Goal: Information Seeking & Learning: Learn about a topic

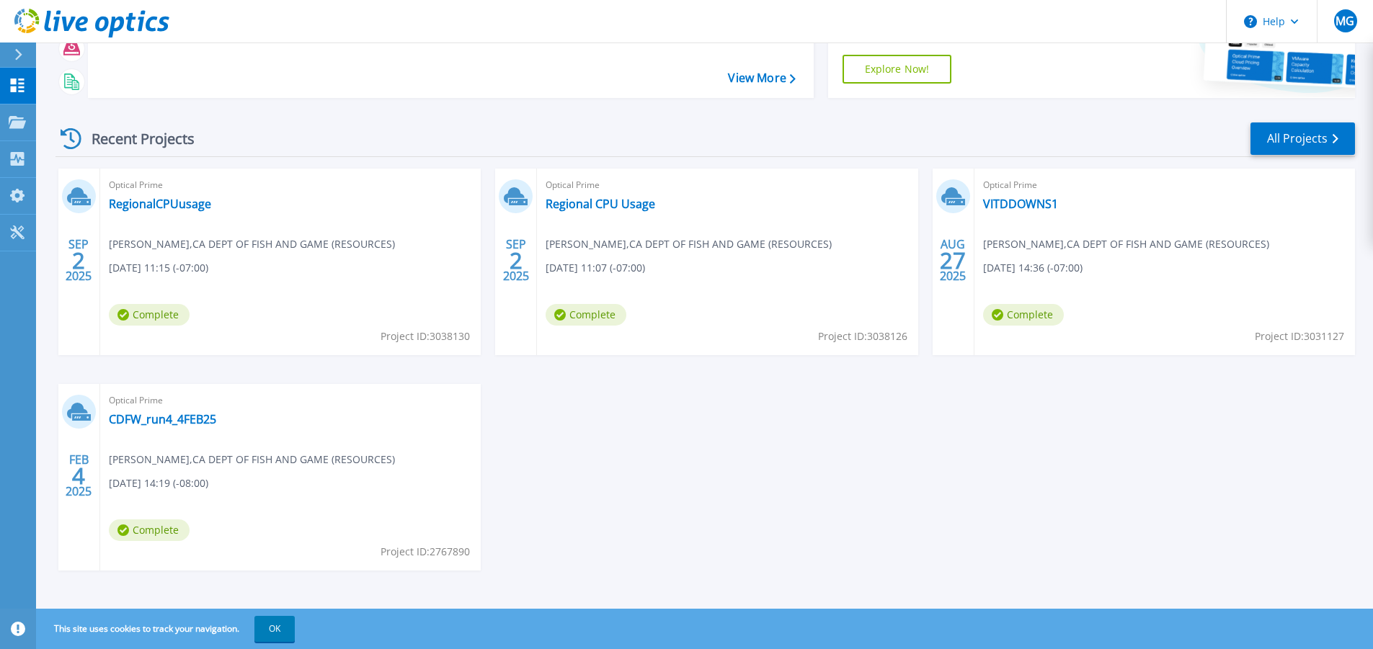
scroll to position [149, 0]
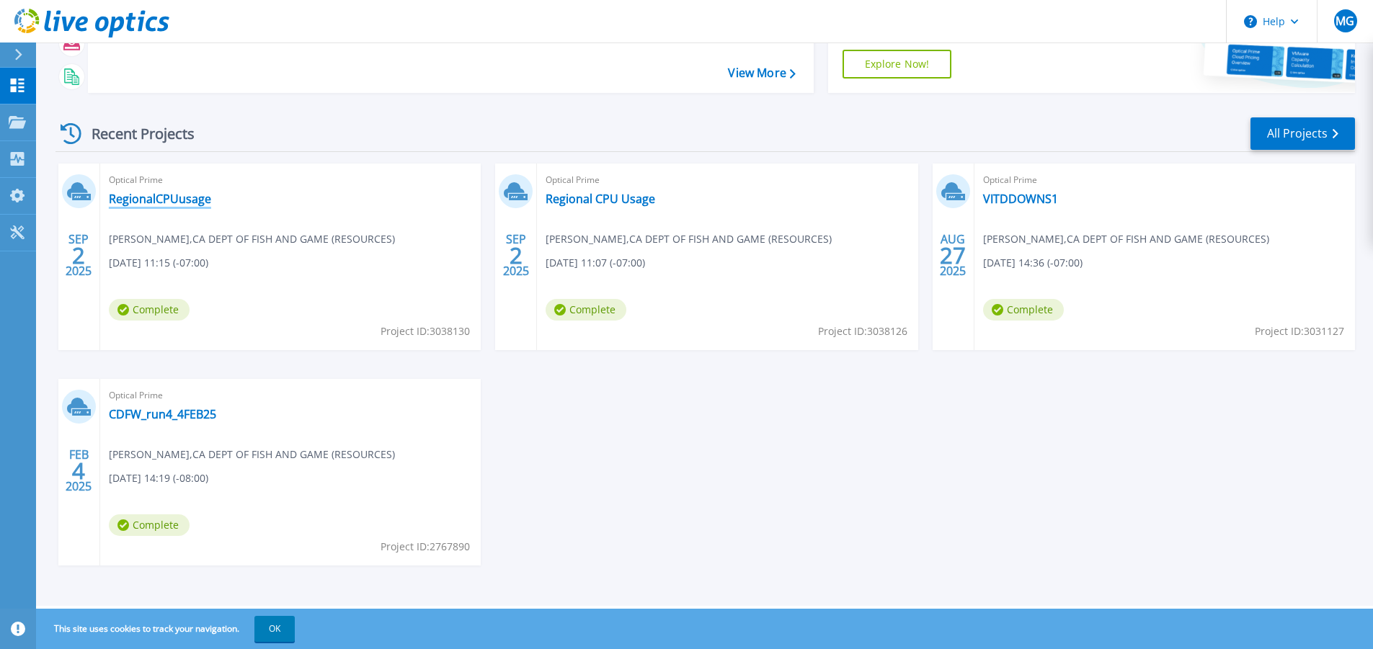
click at [148, 193] on link "RegionalCPUusage" at bounding box center [160, 199] width 102 height 14
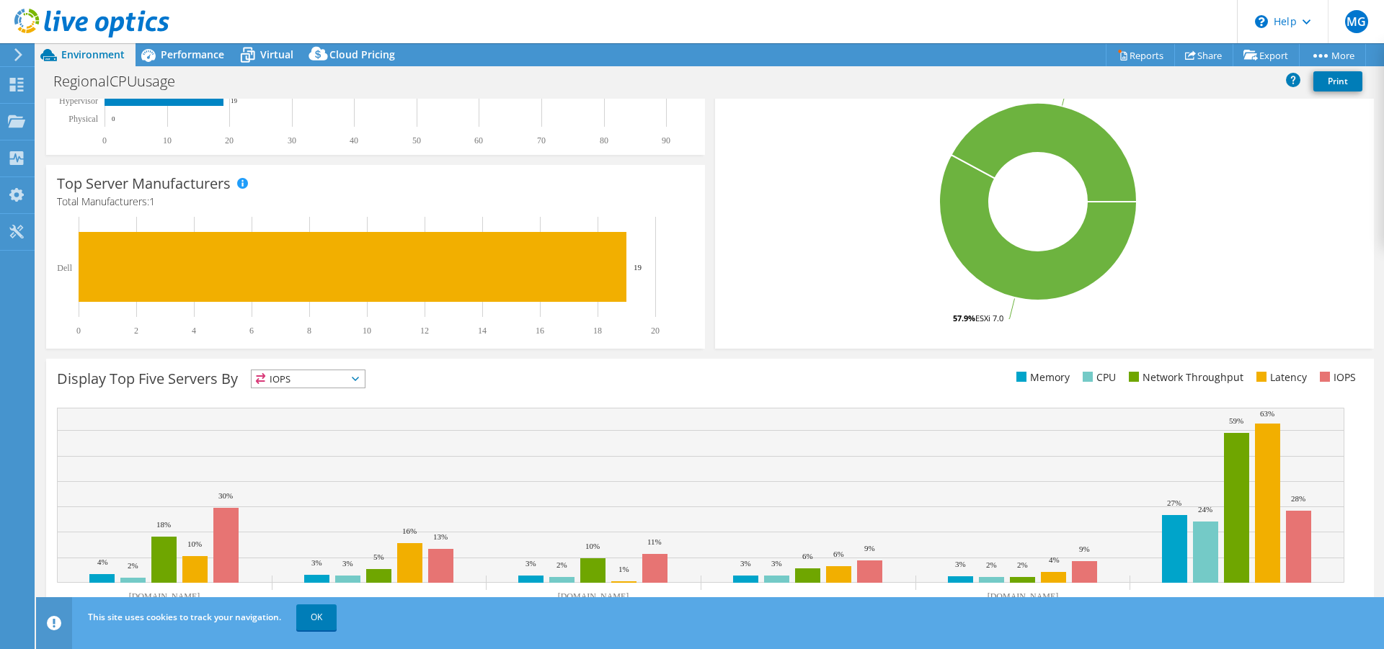
scroll to position [313, 0]
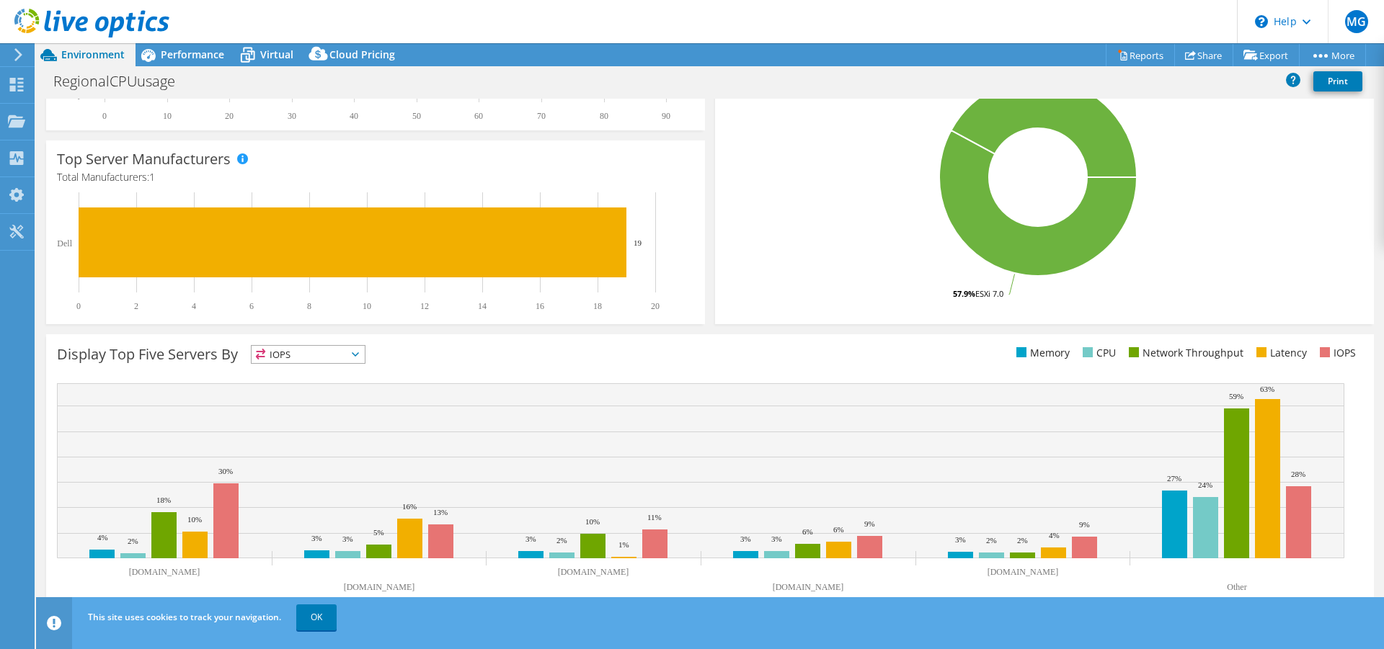
click at [359, 358] on span "IOPS" at bounding box center [308, 354] width 113 height 17
click at [280, 407] on li "CPU" at bounding box center [308, 414] width 113 height 20
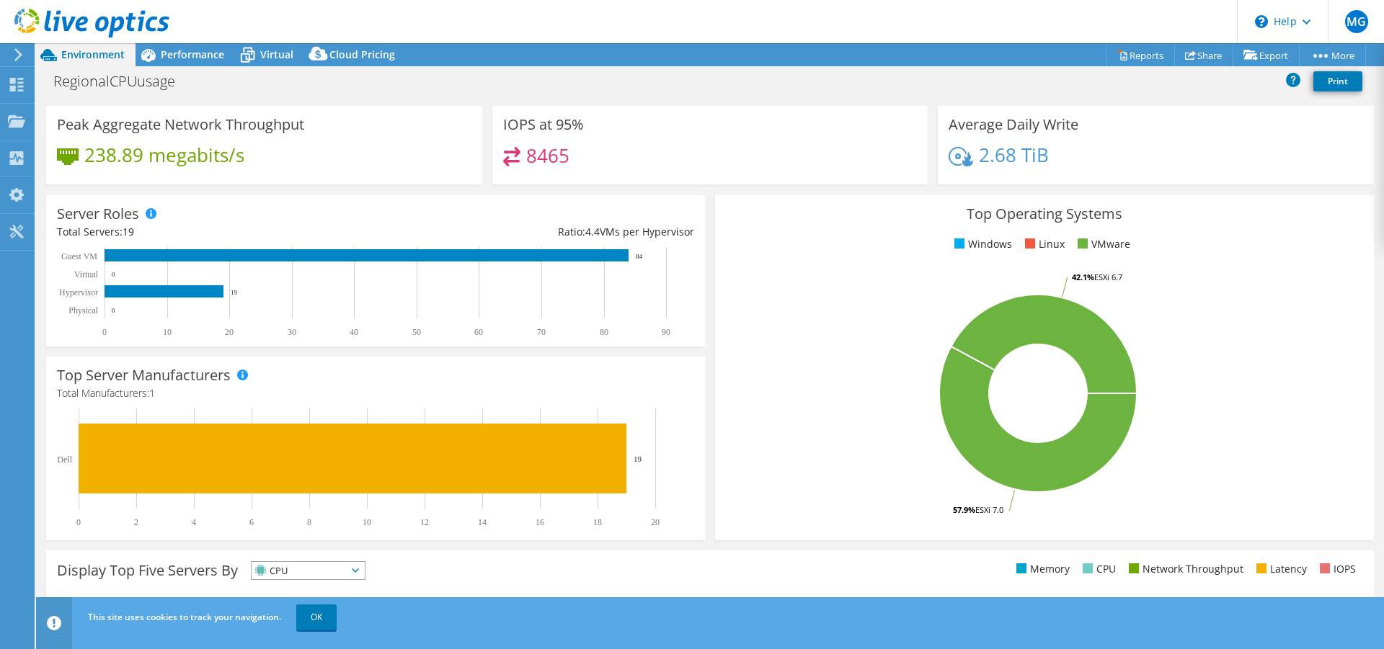
scroll to position [0, 0]
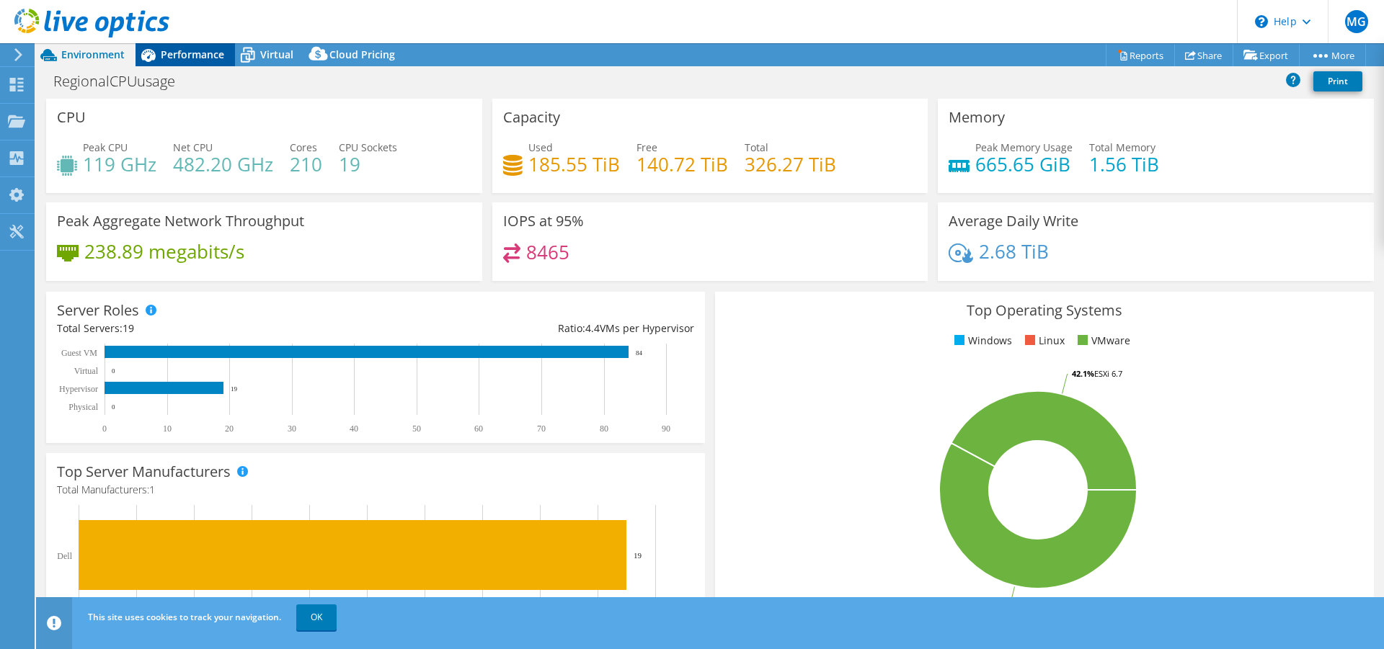
click at [182, 49] on span "Performance" at bounding box center [192, 55] width 63 height 14
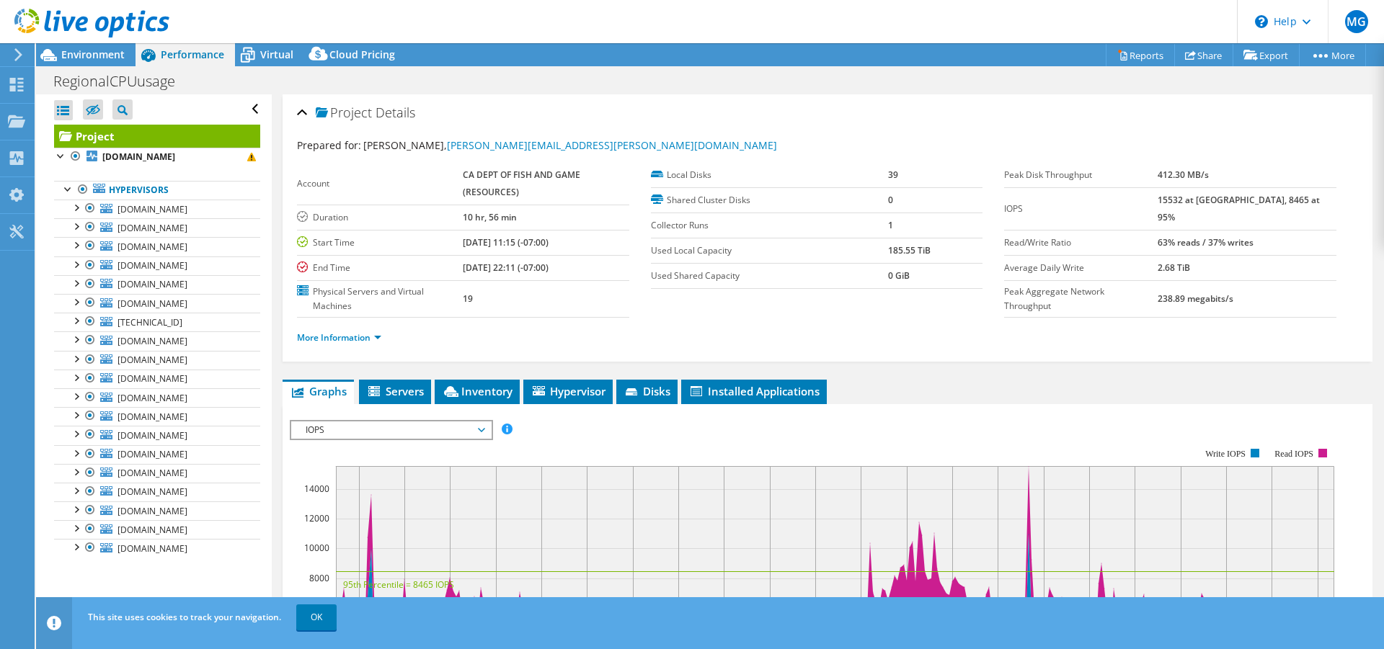
scroll to position [144, 0]
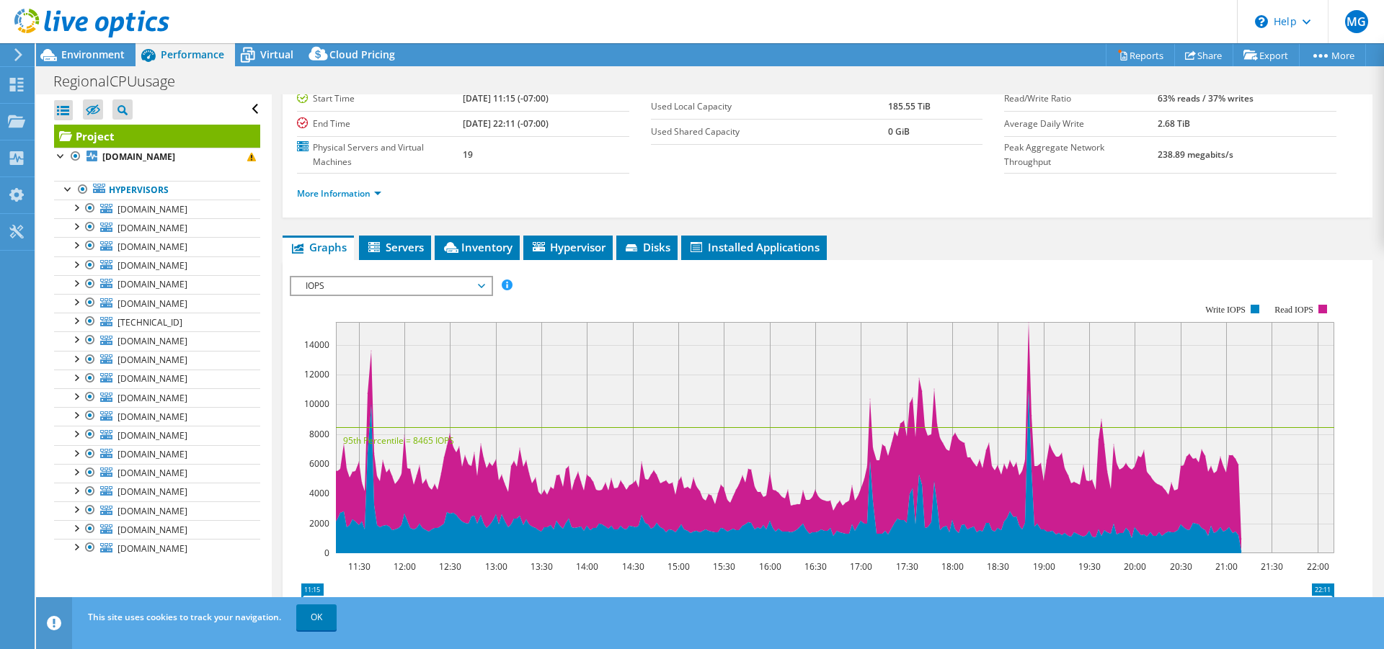
click at [482, 285] on span "IOPS" at bounding box center [390, 286] width 185 height 17
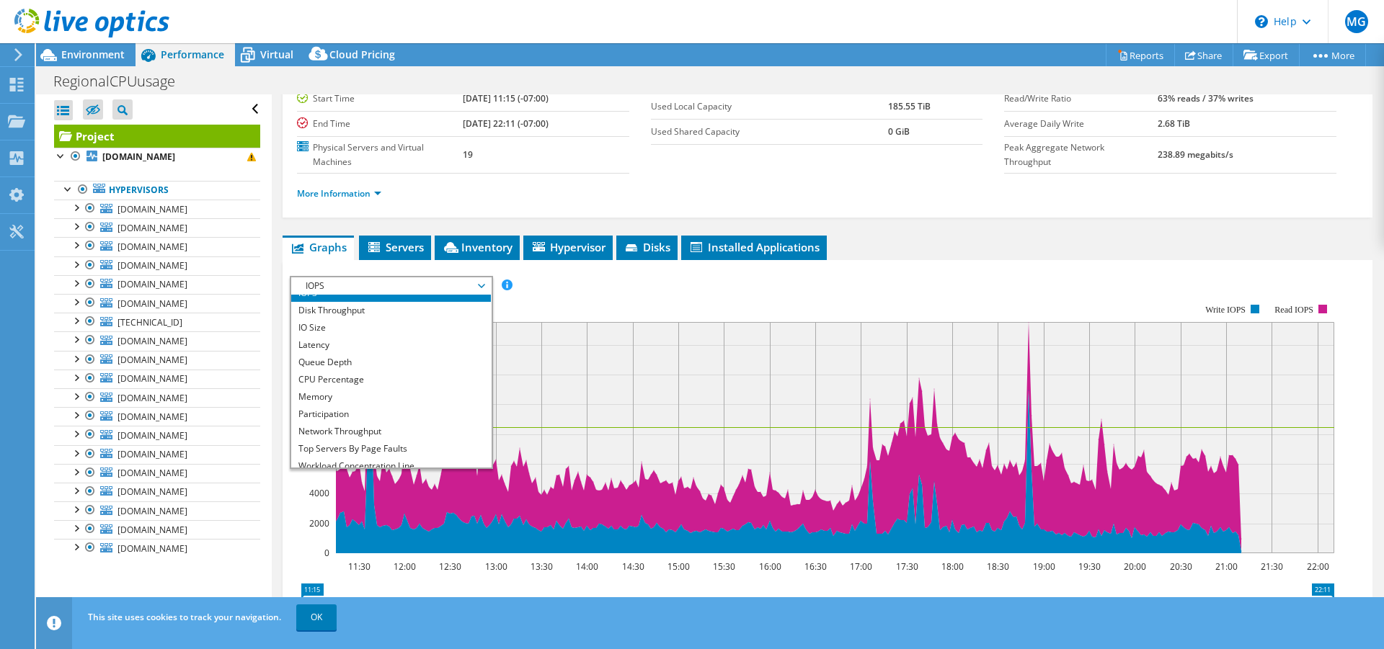
scroll to position [15, 0]
click at [319, 372] on li "CPU Percentage" at bounding box center [391, 374] width 200 height 17
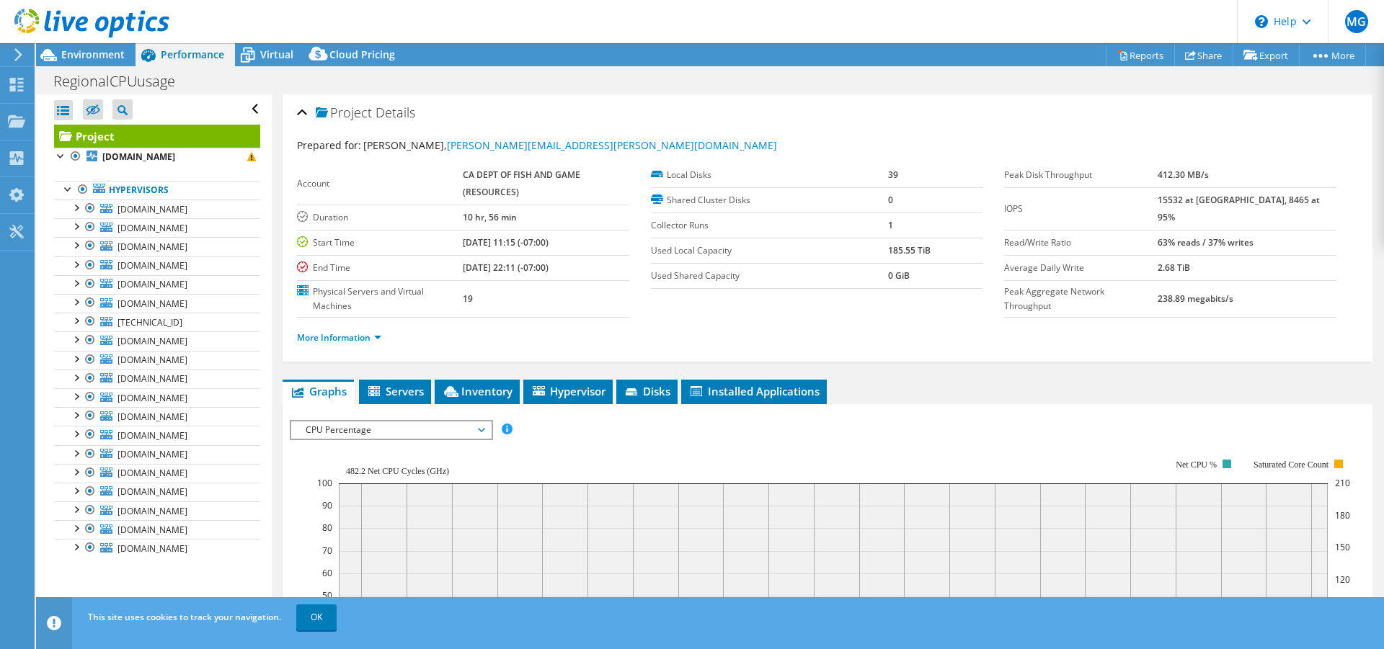
scroll to position [144, 0]
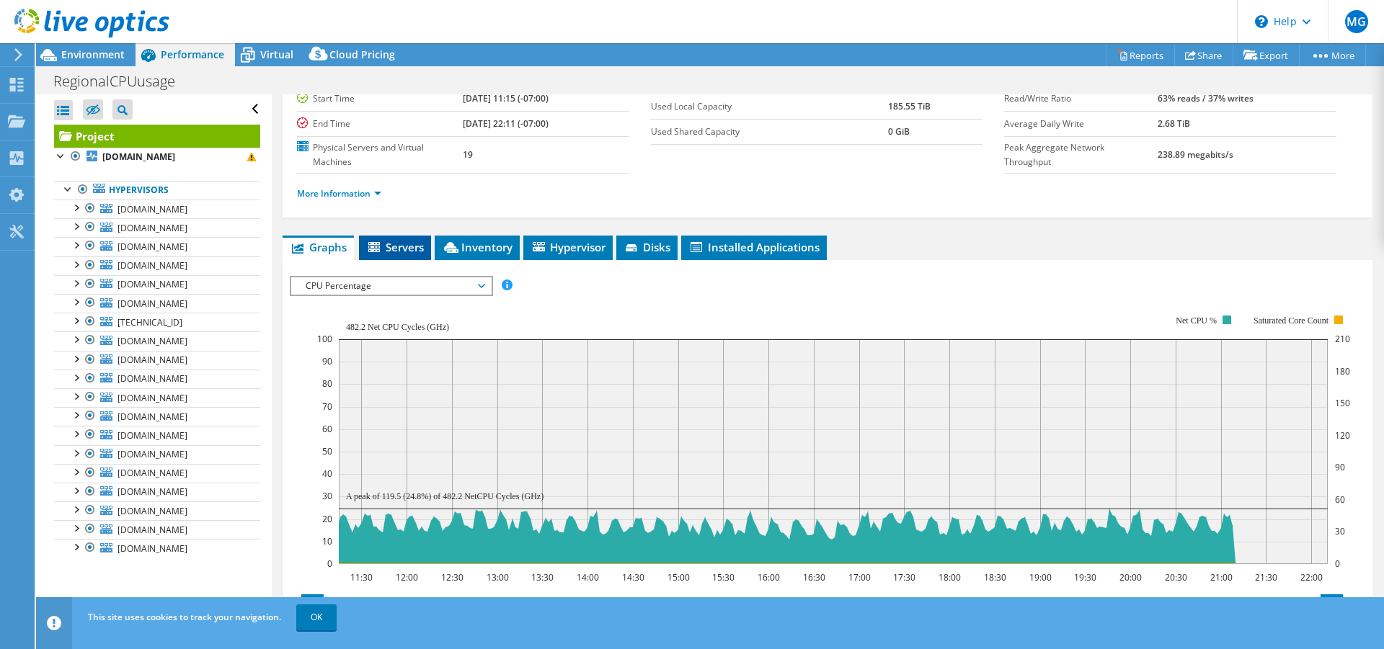
click at [395, 243] on span "Servers" at bounding box center [395, 247] width 58 height 14
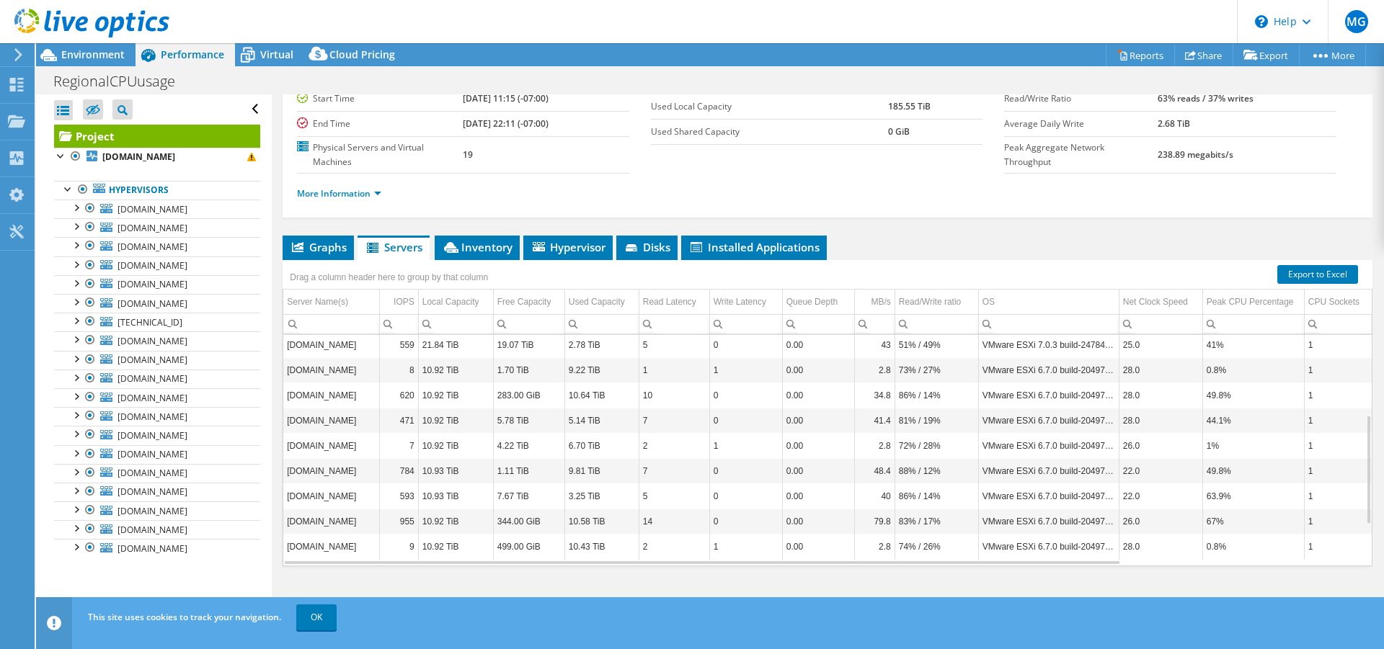
scroll to position [0, 0]
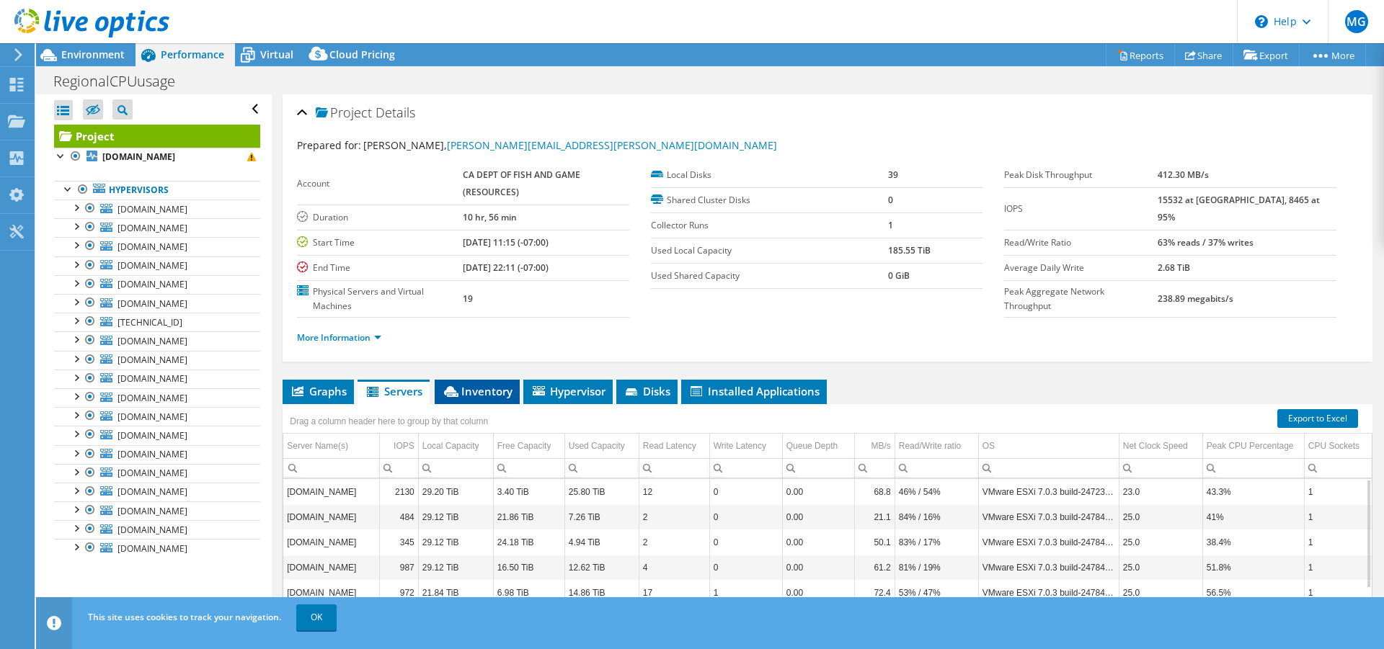
click at [486, 393] on span "Inventory" at bounding box center [477, 391] width 71 height 14
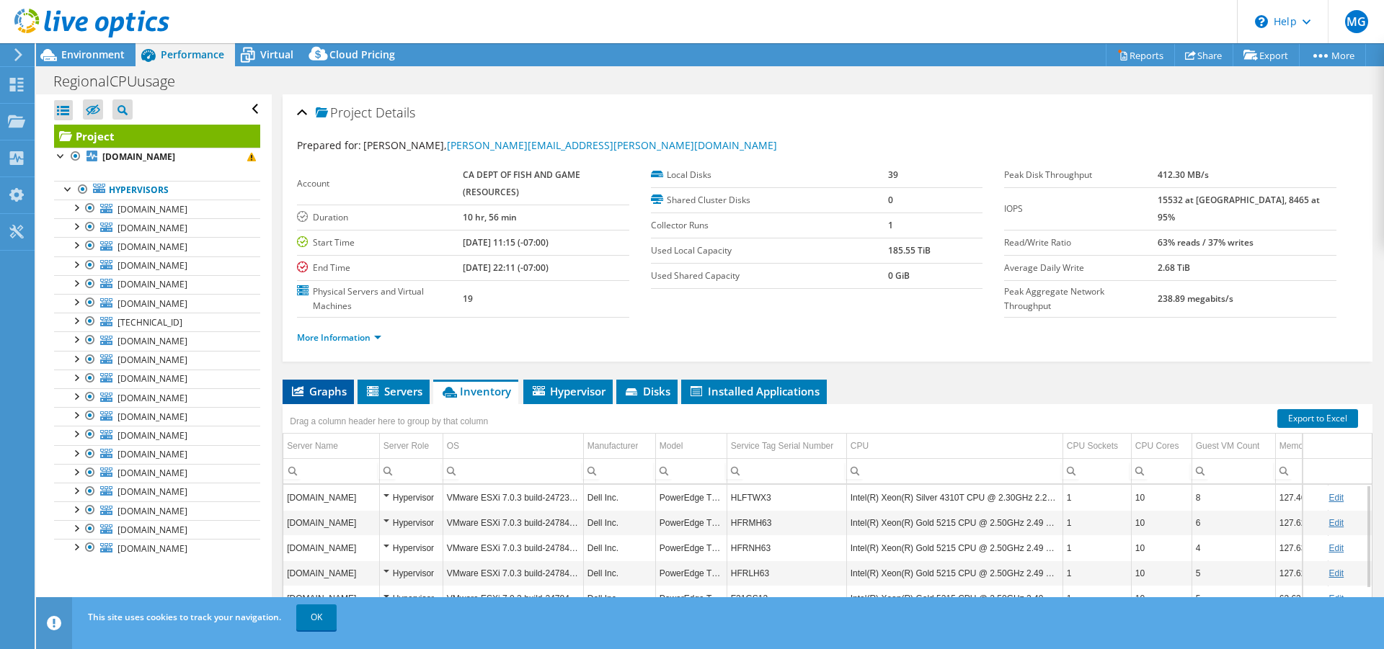
click at [324, 389] on span "Graphs" at bounding box center [318, 391] width 57 height 14
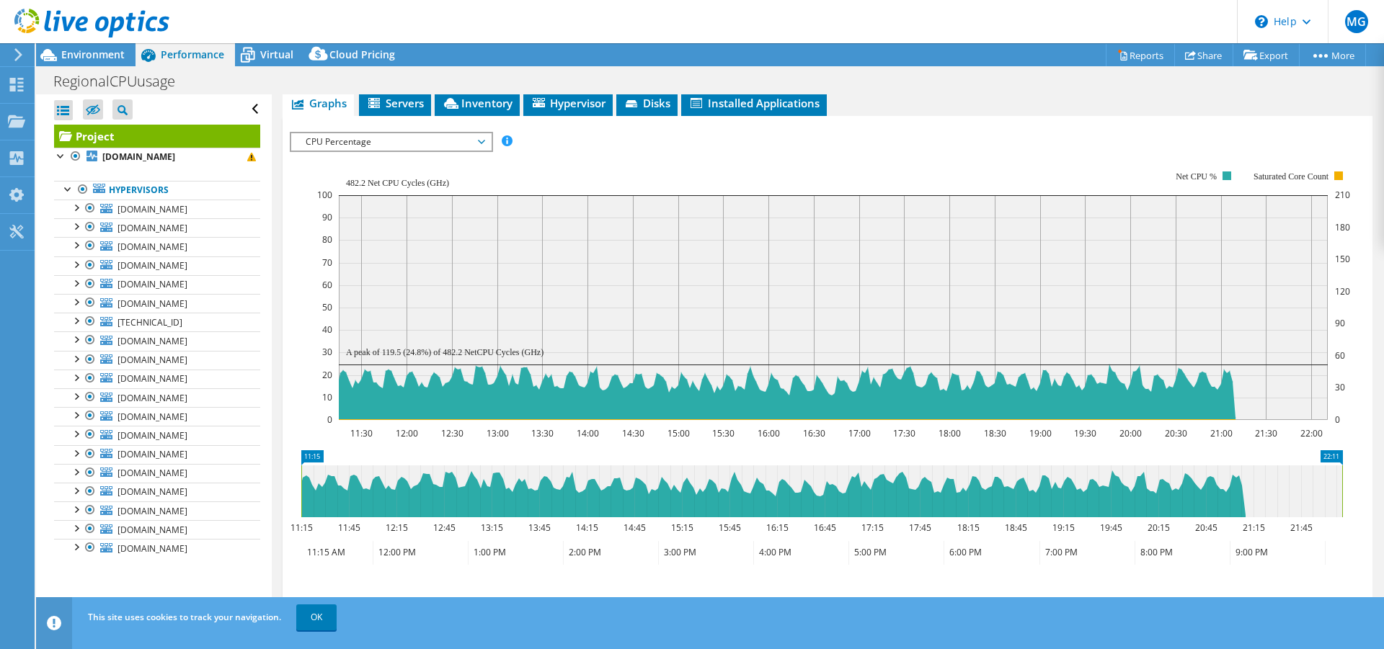
scroll to position [402, 0]
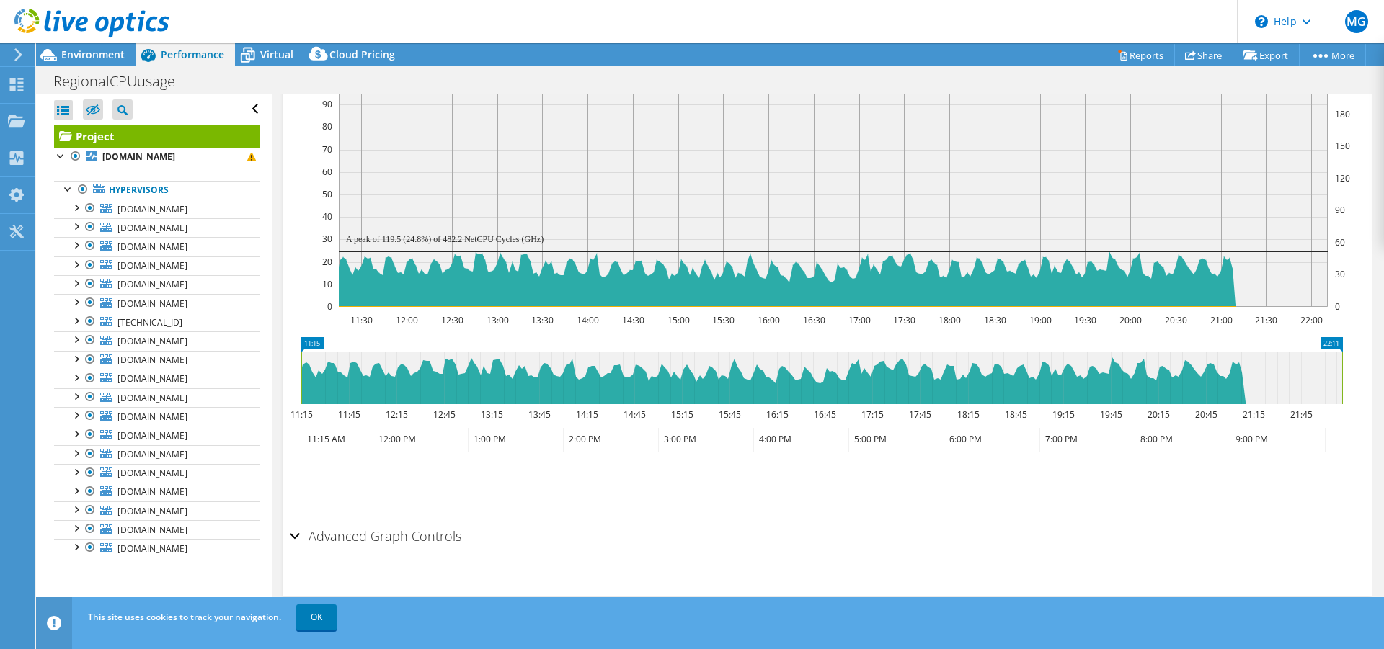
click at [293, 536] on div "Advanced Graph Controls" at bounding box center [828, 537] width 1076 height 31
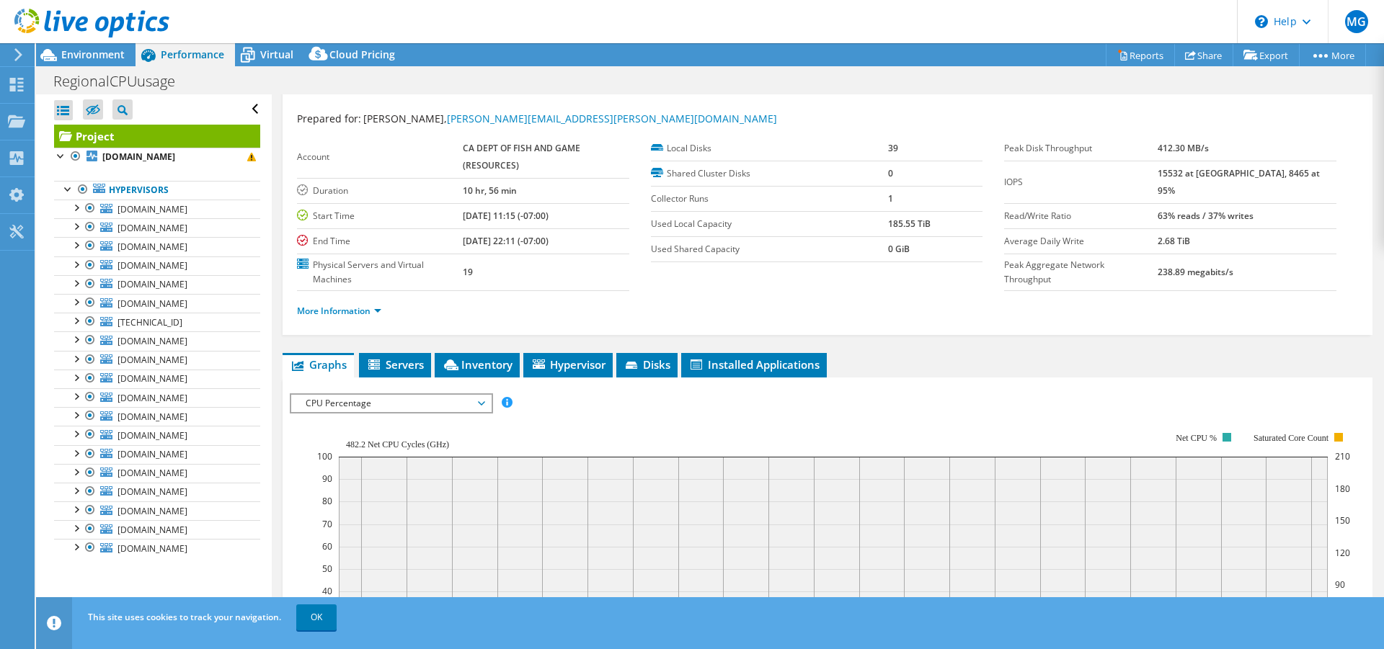
scroll to position [0, 0]
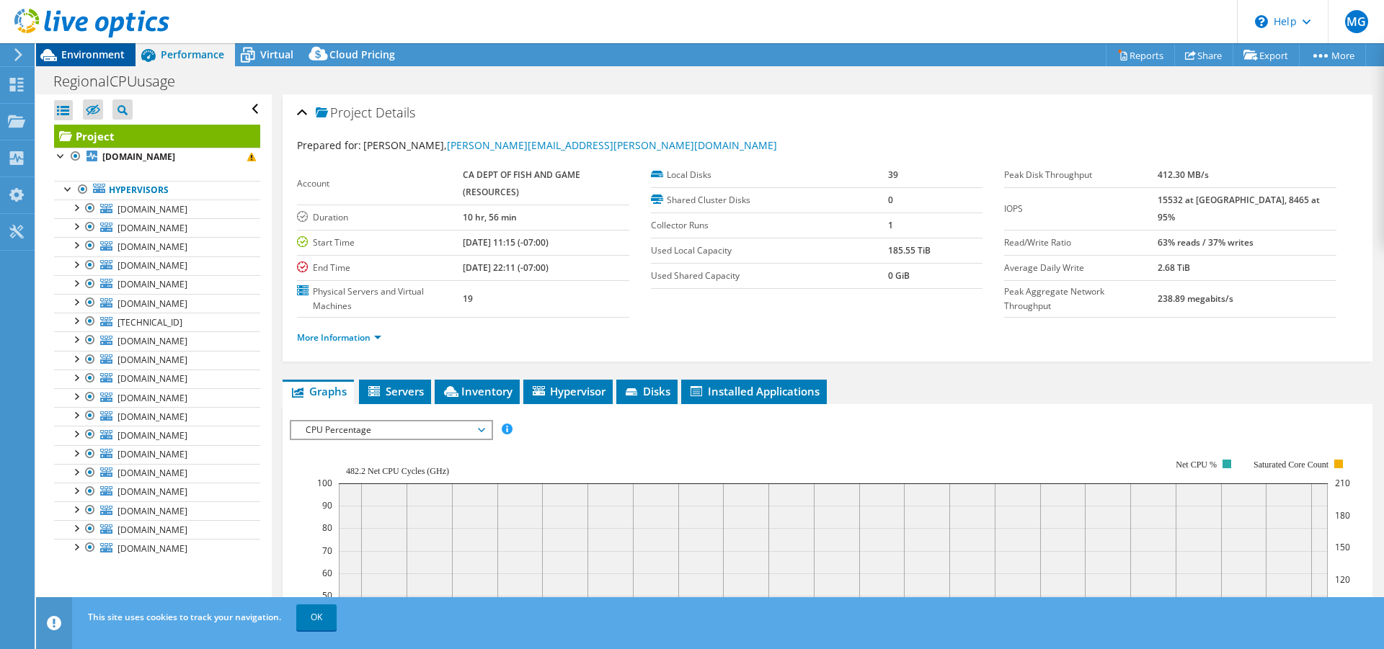
click at [88, 50] on span "Environment" at bounding box center [92, 55] width 63 height 14
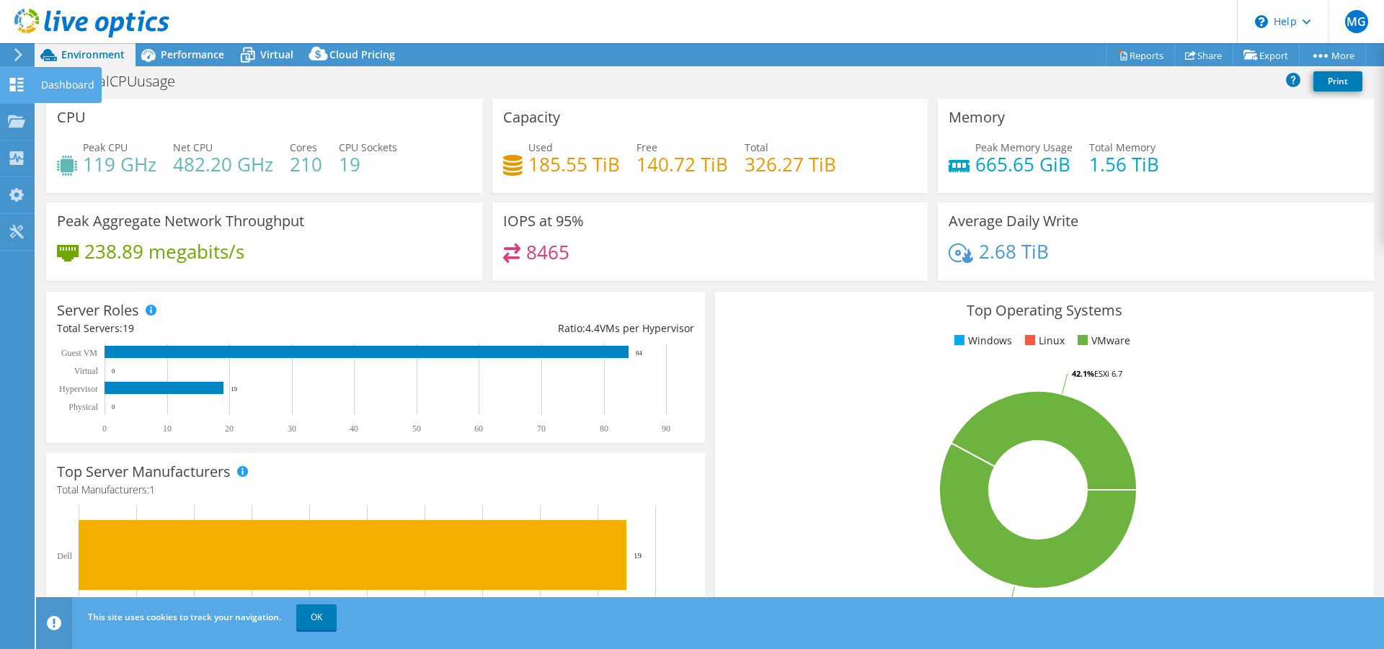
click at [67, 85] on div "Dashboard" at bounding box center [68, 85] width 68 height 36
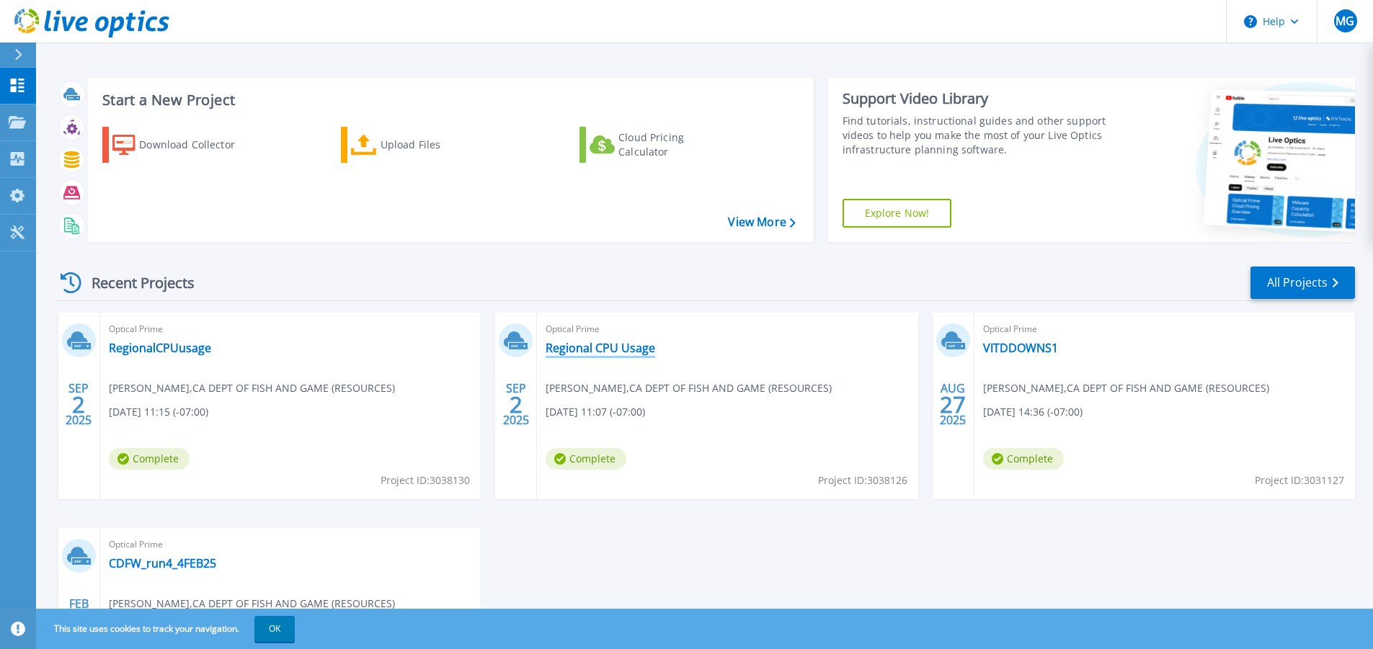
click at [613, 347] on link "Regional CPU Usage" at bounding box center [601, 348] width 110 height 14
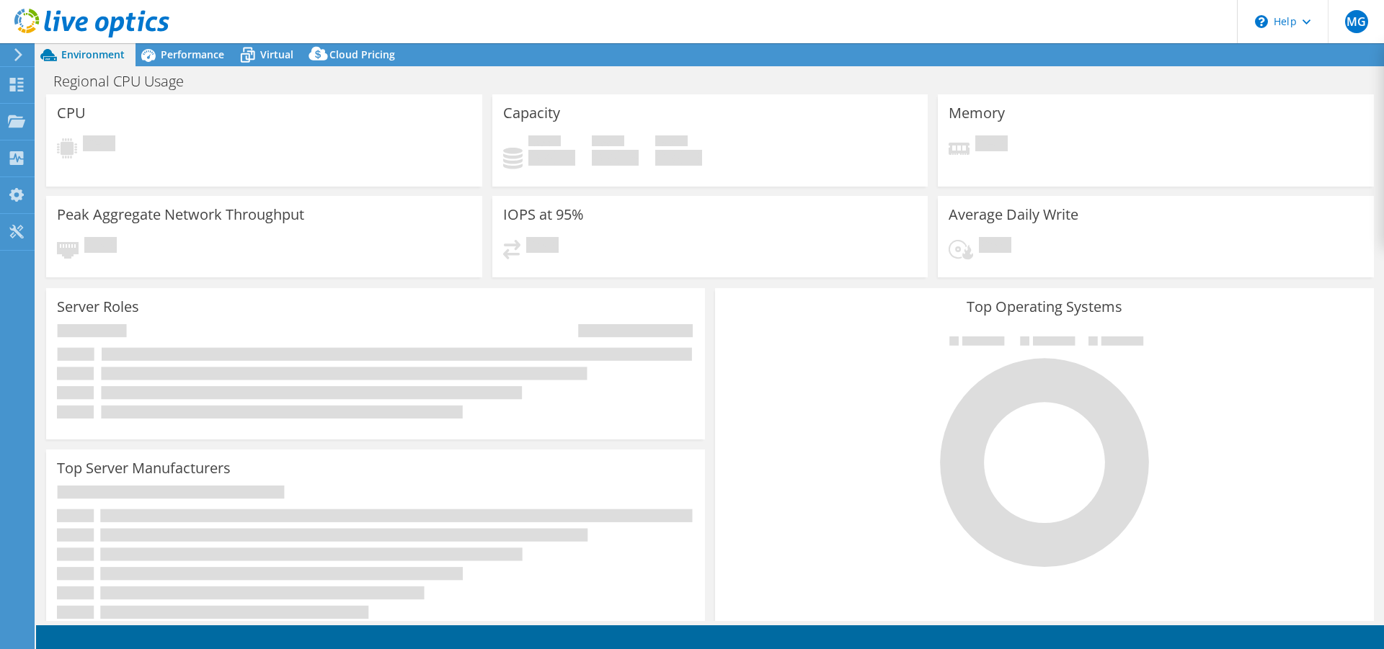
select select "USD"
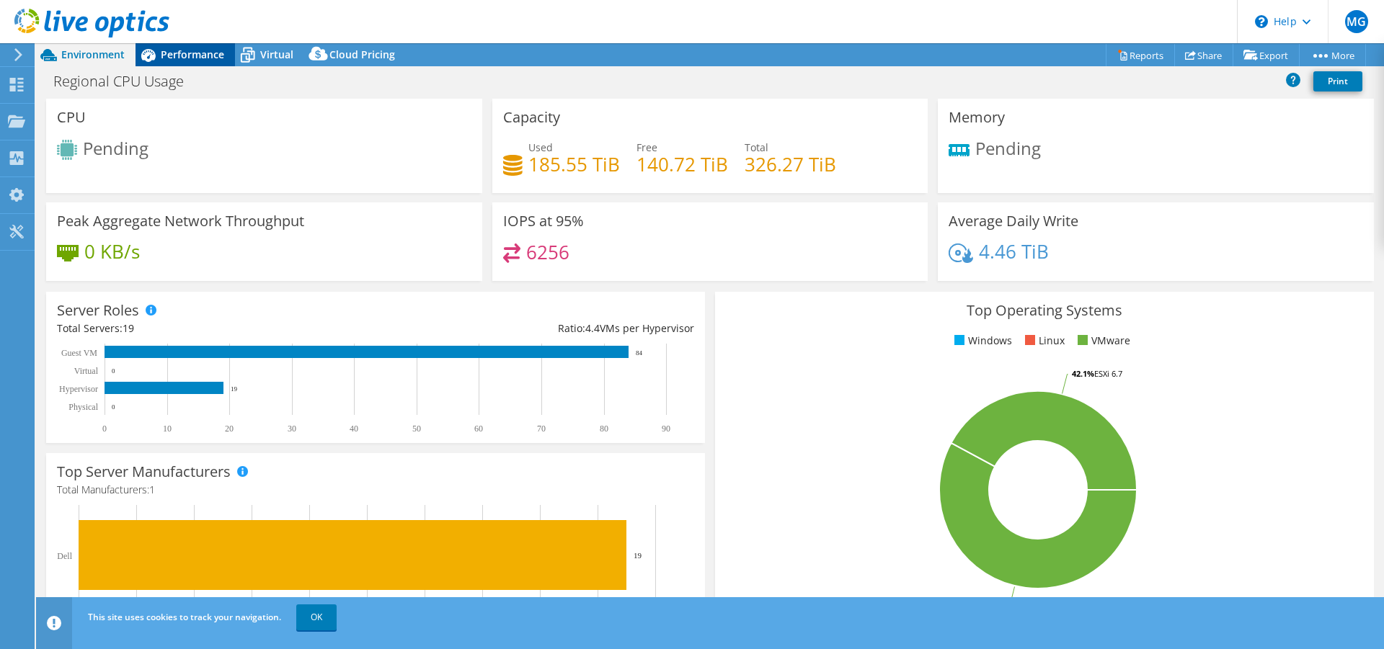
click at [204, 53] on span "Performance" at bounding box center [192, 55] width 63 height 14
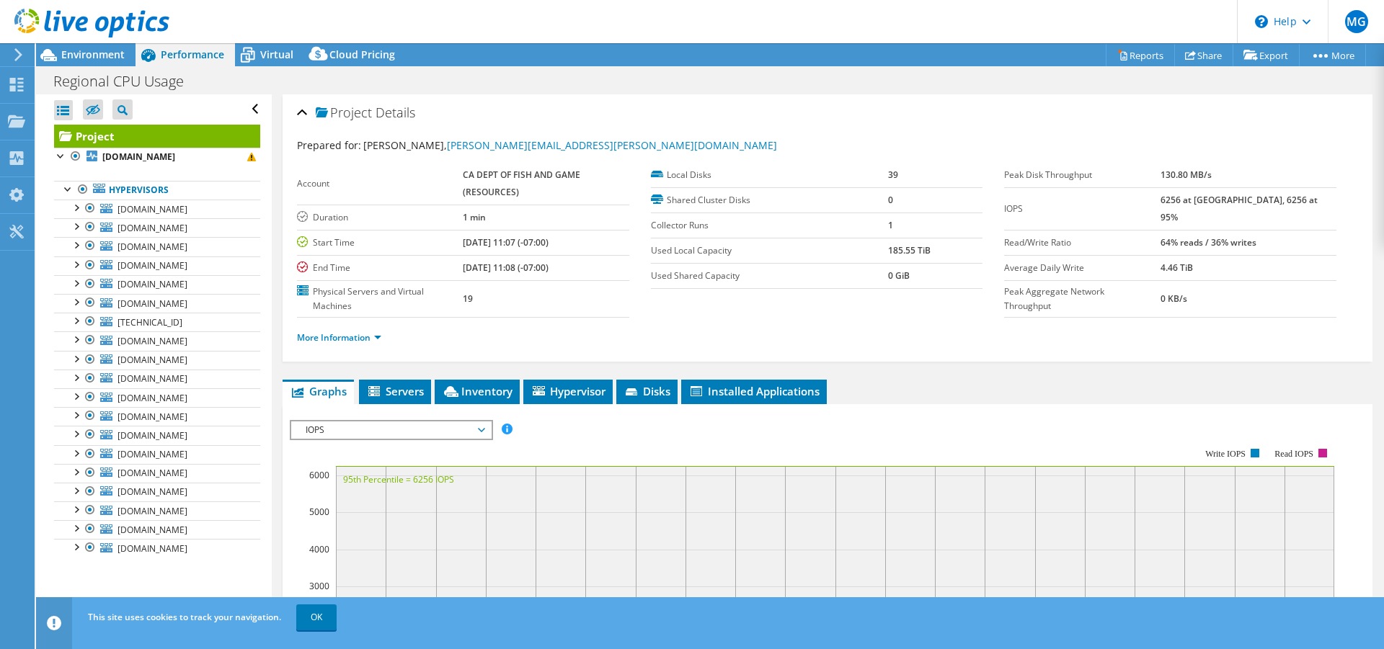
click at [482, 430] on span "IOPS" at bounding box center [390, 430] width 185 height 17
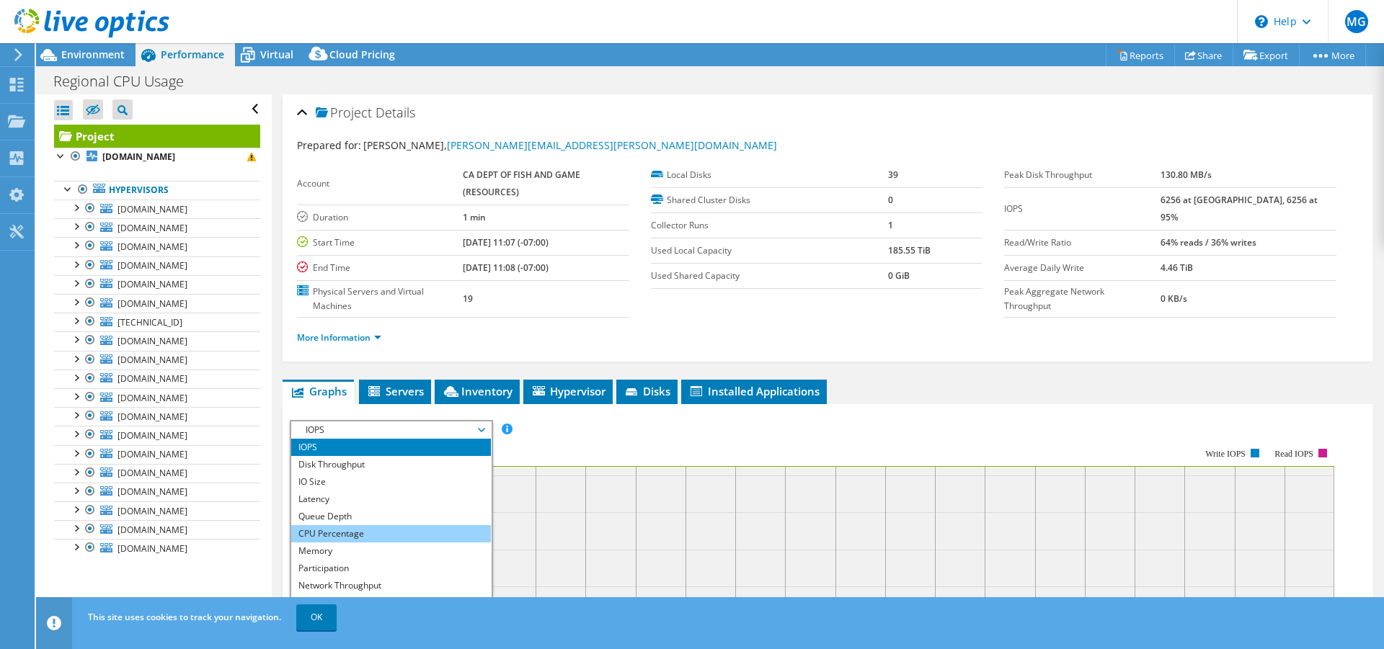
click at [378, 540] on li "CPU Percentage" at bounding box center [391, 534] width 200 height 17
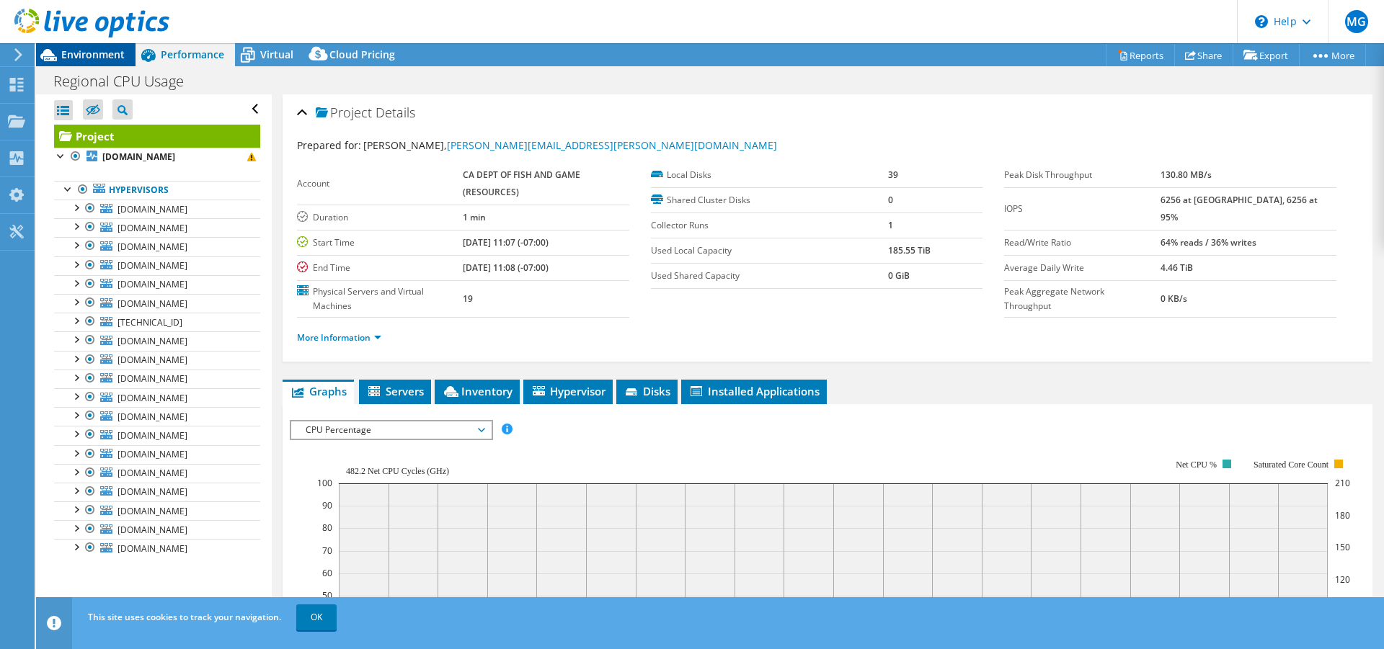
click at [76, 51] on span "Environment" at bounding box center [92, 55] width 63 height 14
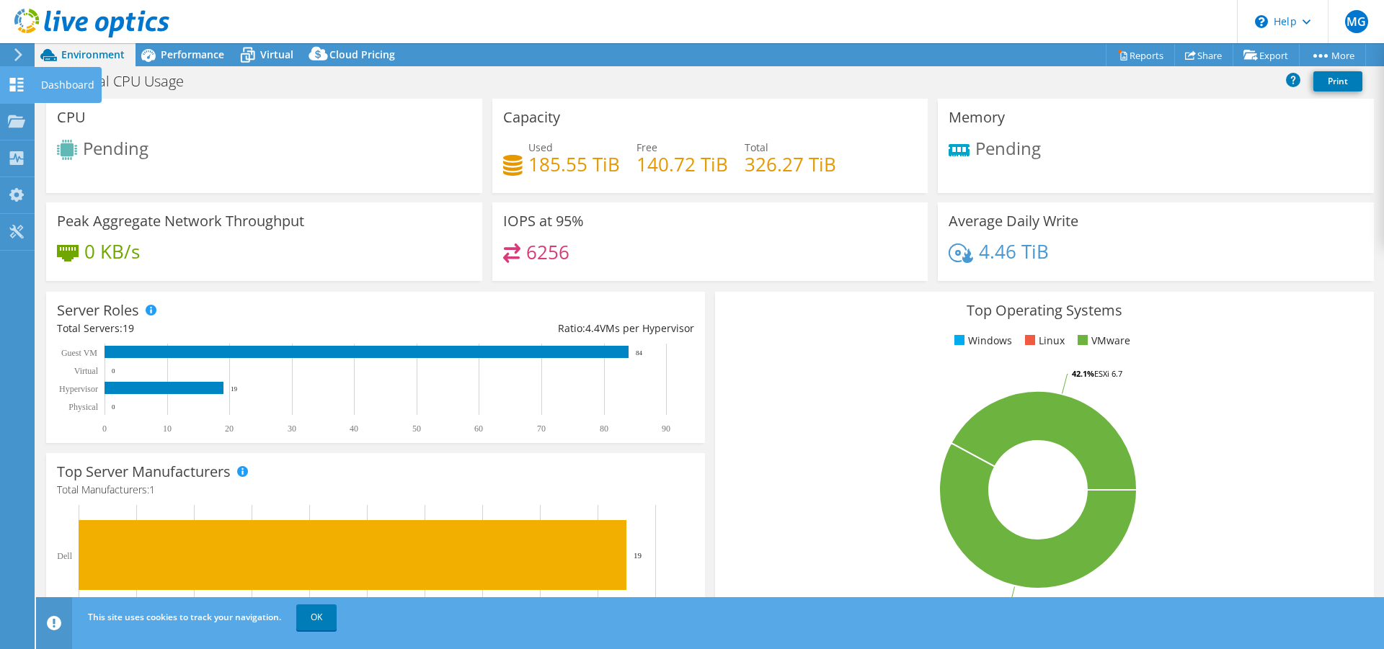
click at [15, 84] on icon at bounding box center [16, 85] width 17 height 14
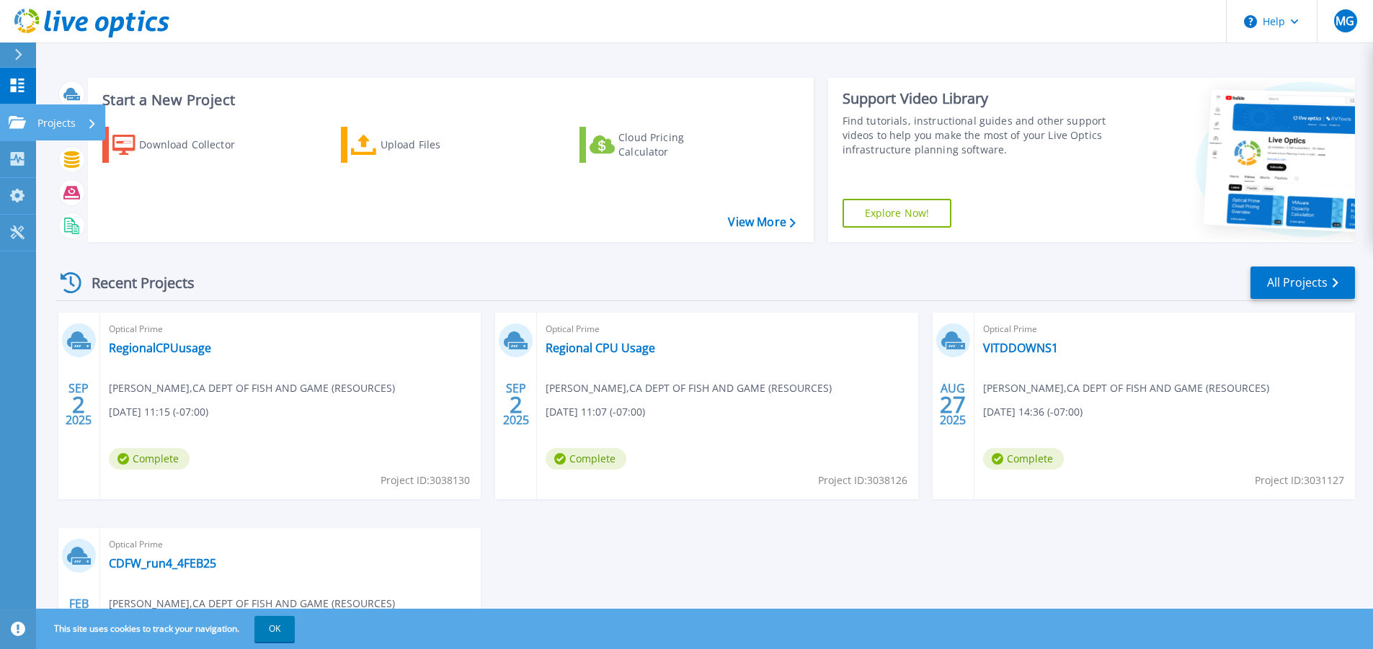
click at [16, 128] on icon at bounding box center [17, 122] width 17 height 12
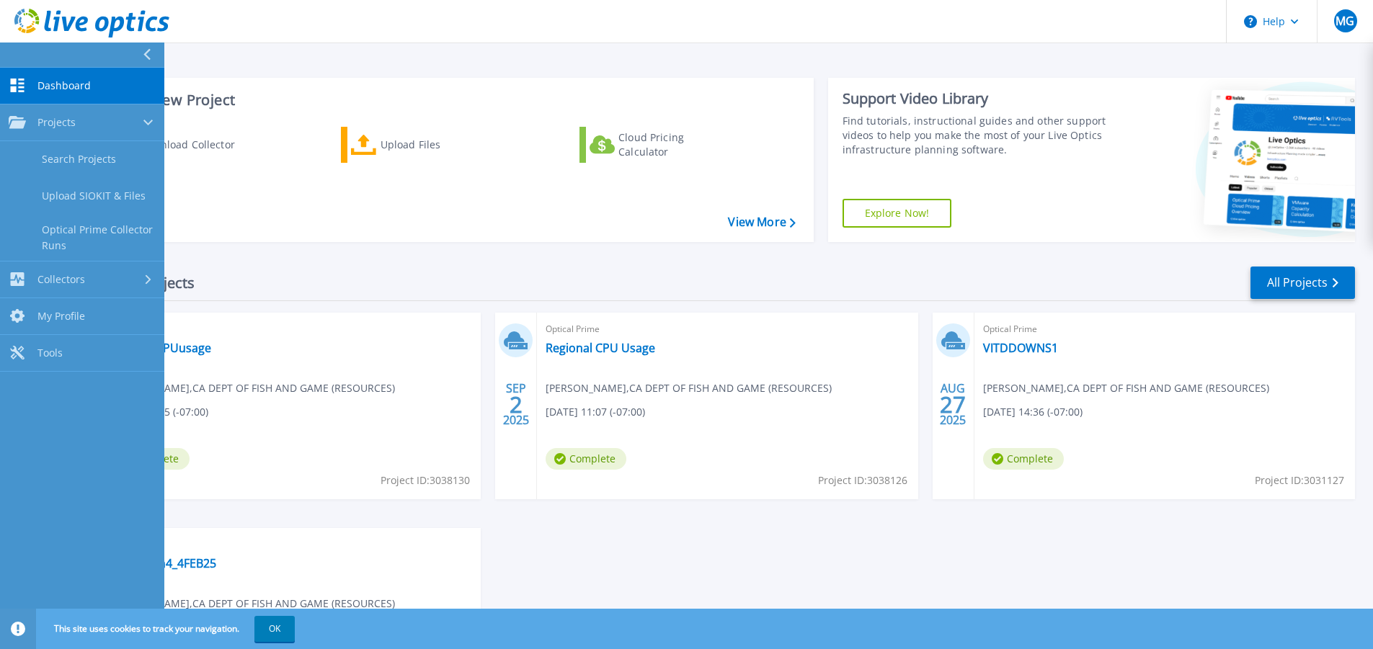
click at [306, 67] on div "Start a New Project Download Collector Upload Files Cloud Pricing Calculator Vi…" at bounding box center [706, 159] width 1300 height 187
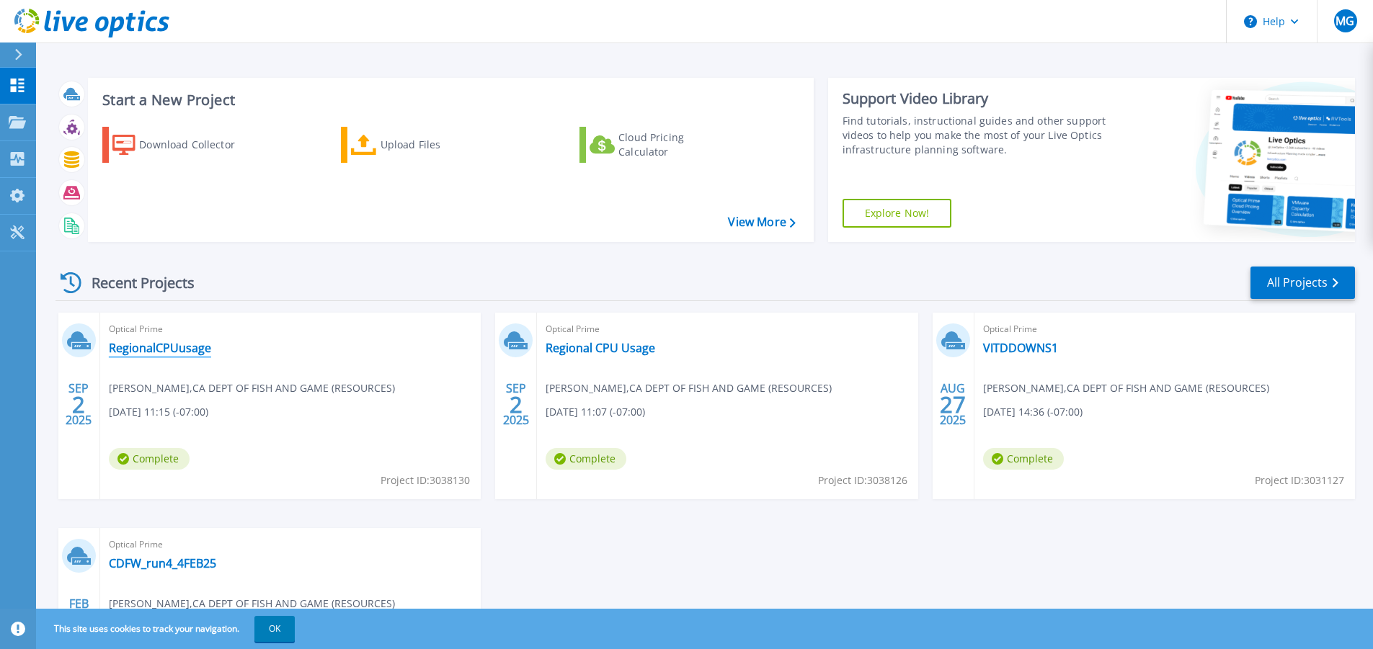
scroll to position [144, 0]
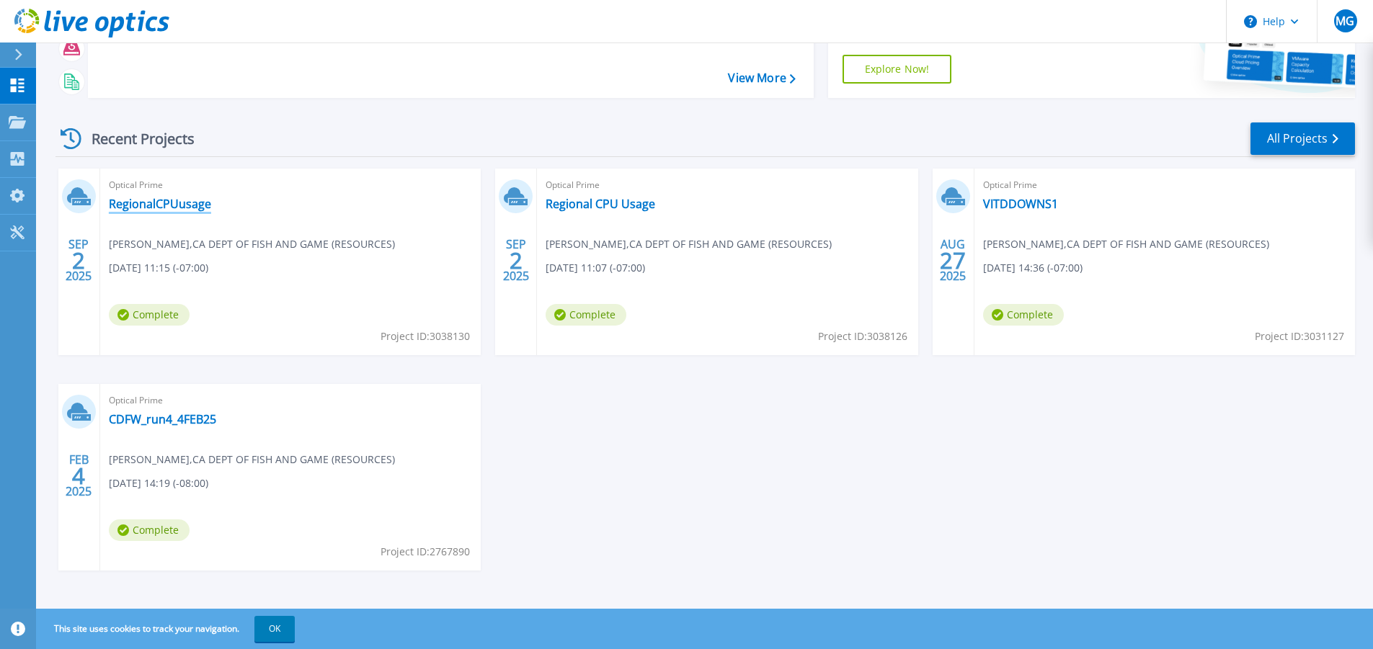
click at [166, 202] on link "RegionalCPUusage" at bounding box center [160, 204] width 102 height 14
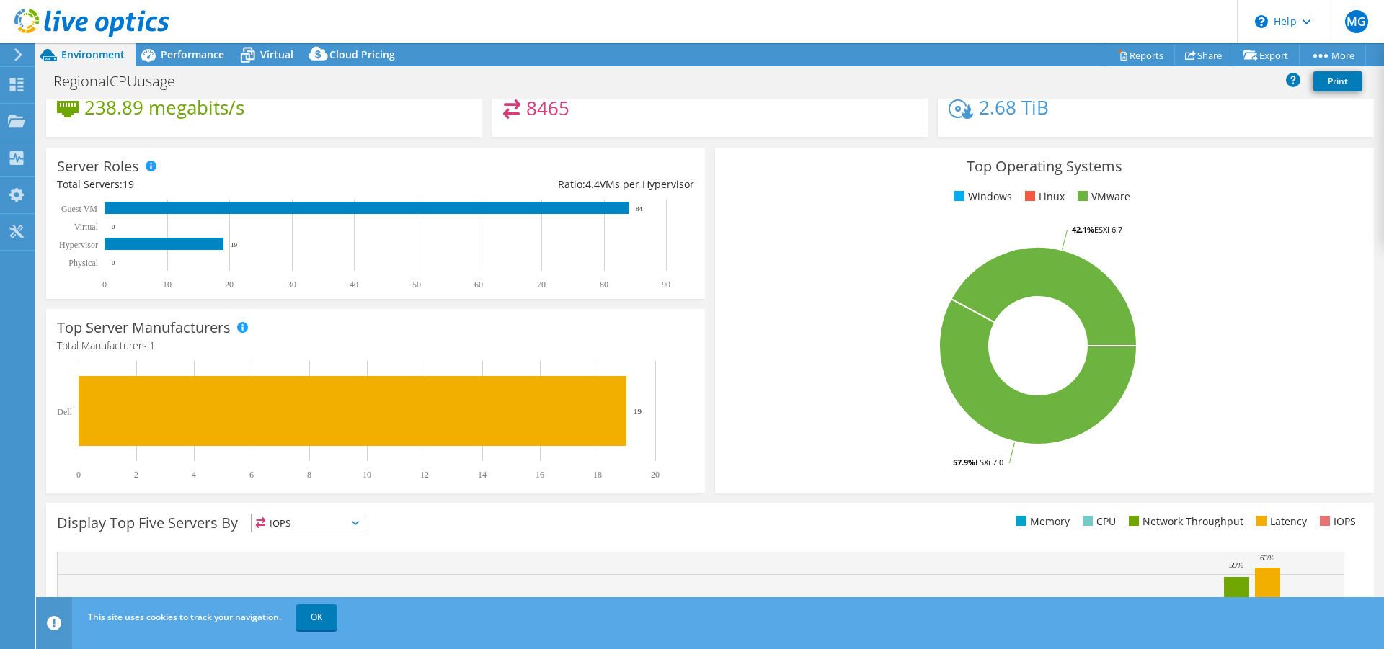
scroll to position [313, 0]
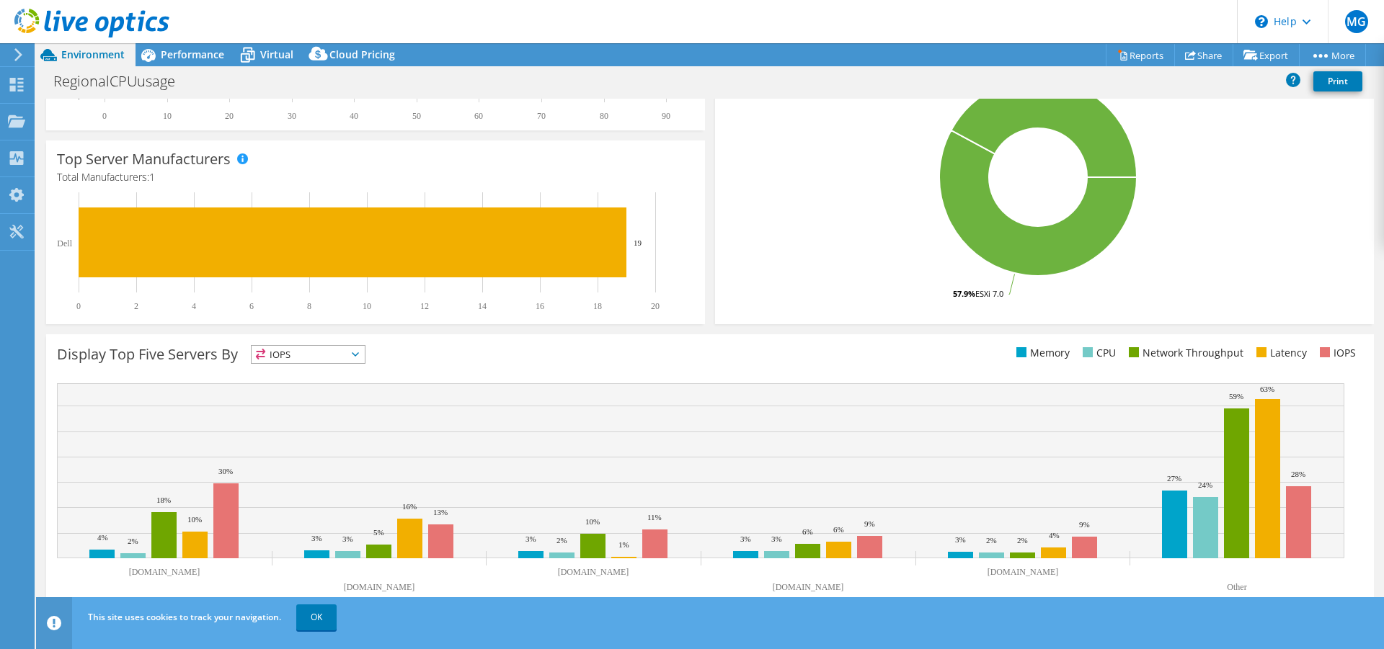
click at [347, 350] on span "IOPS" at bounding box center [308, 354] width 113 height 17
click at [293, 410] on li "CPU" at bounding box center [308, 414] width 113 height 20
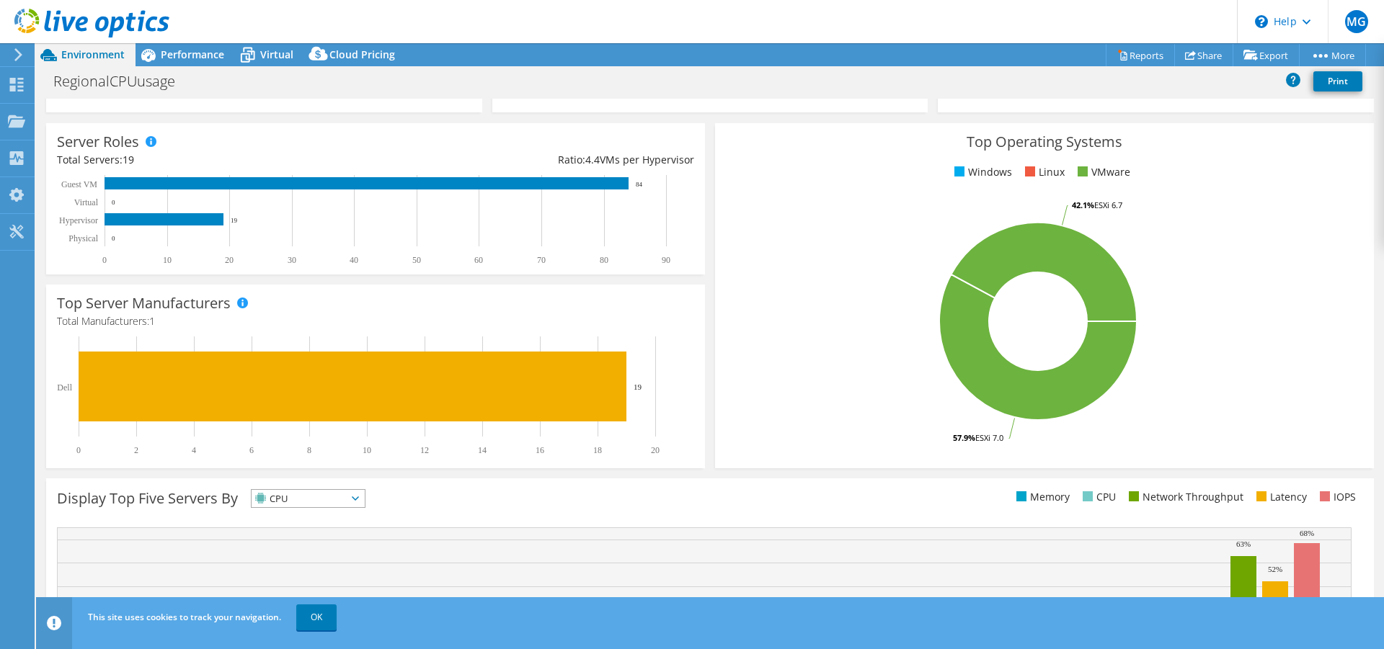
scroll to position [25, 0]
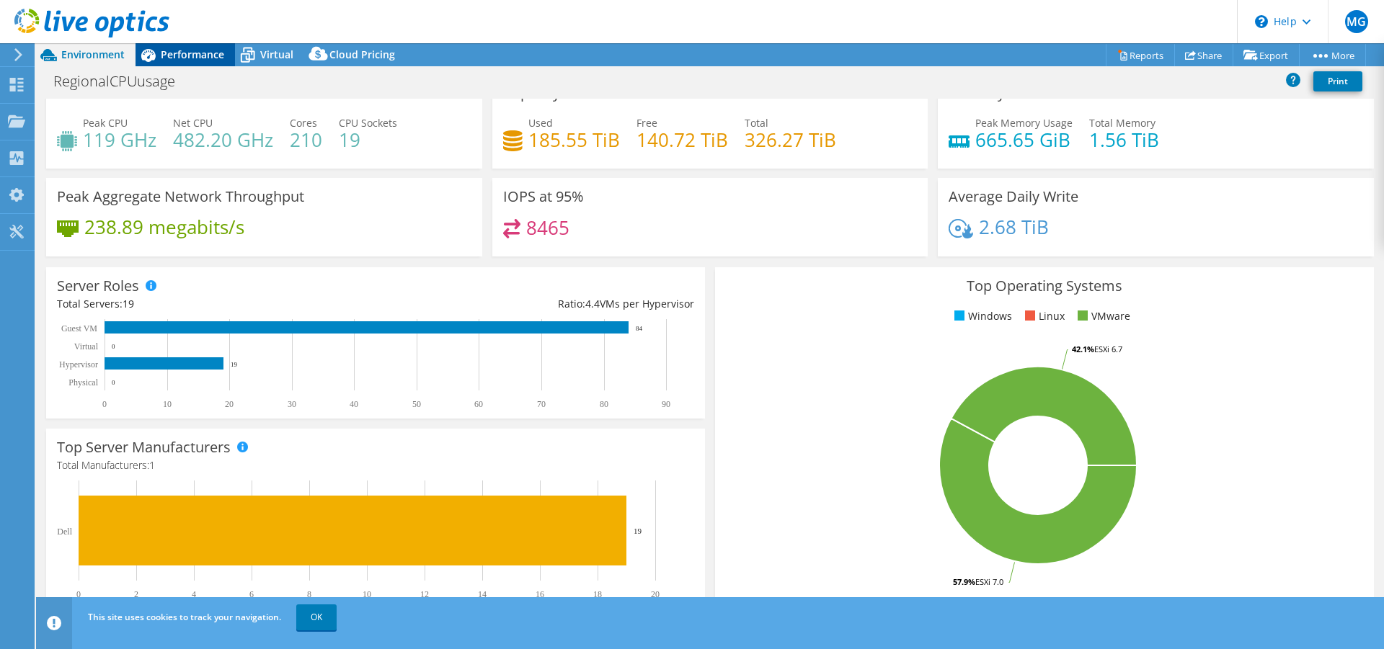
click at [184, 51] on span "Performance" at bounding box center [192, 55] width 63 height 14
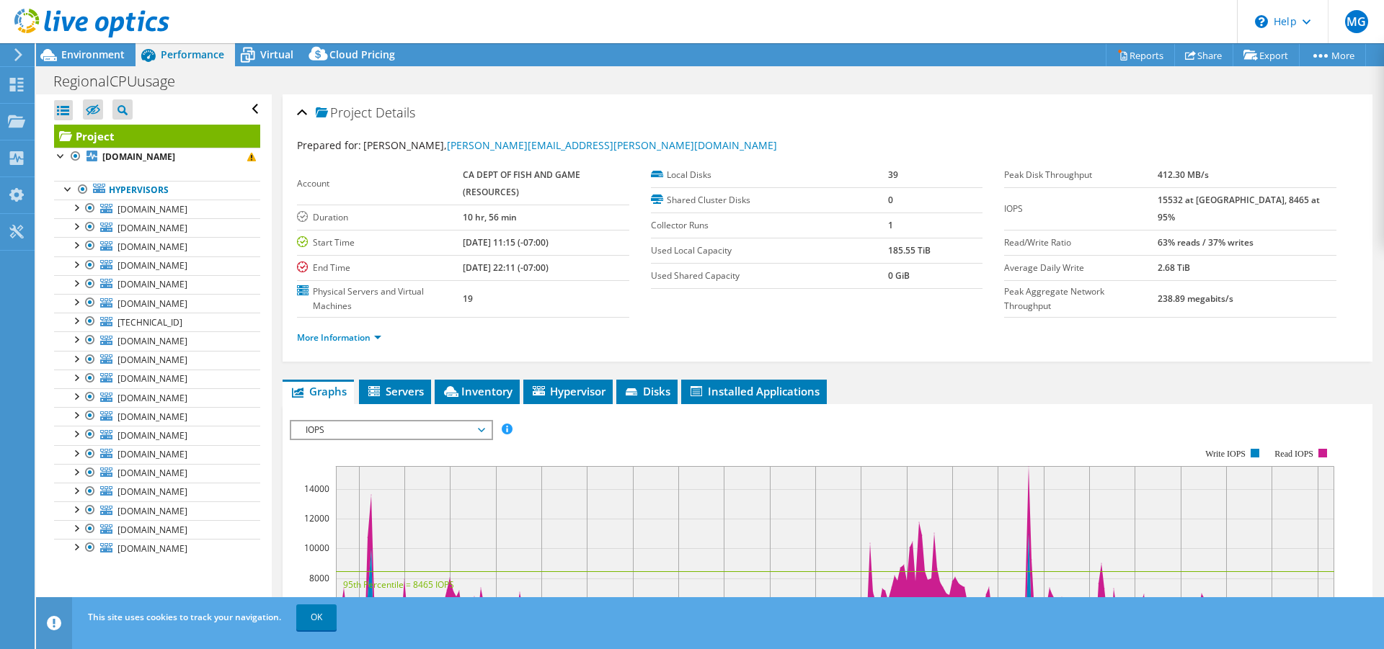
scroll to position [144, 0]
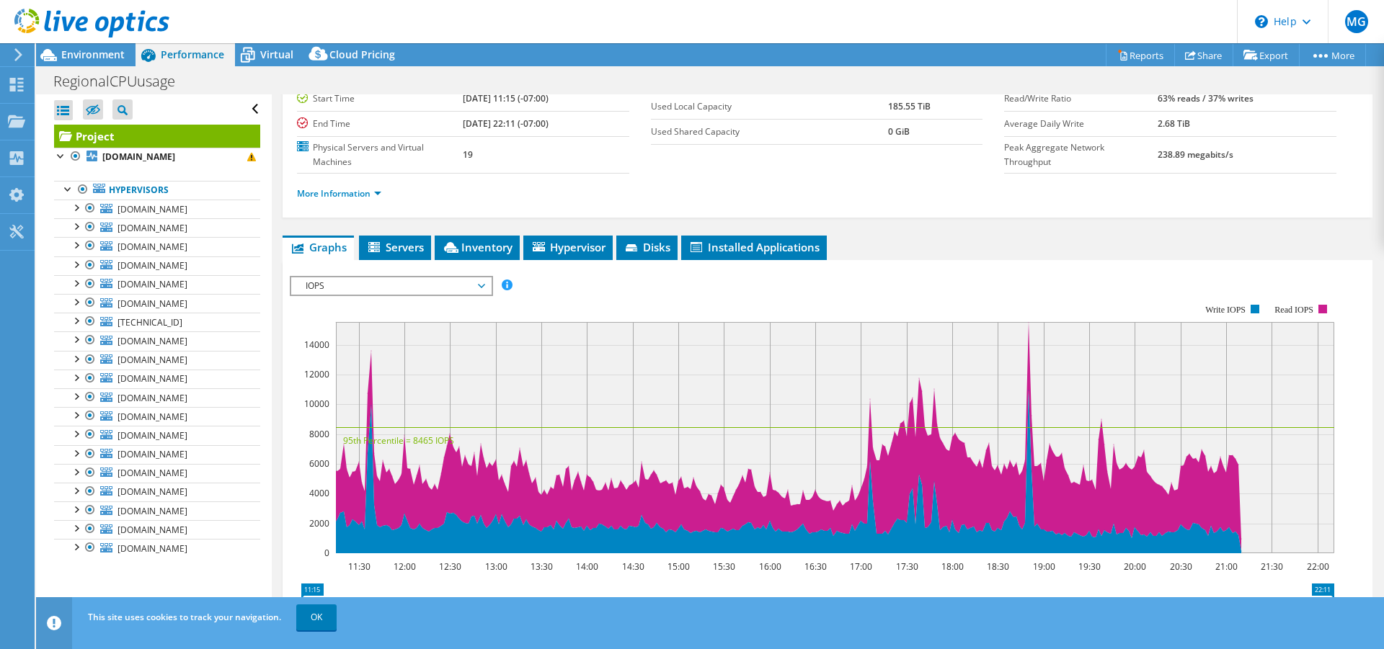
click at [474, 283] on span "IOPS" at bounding box center [390, 286] width 185 height 17
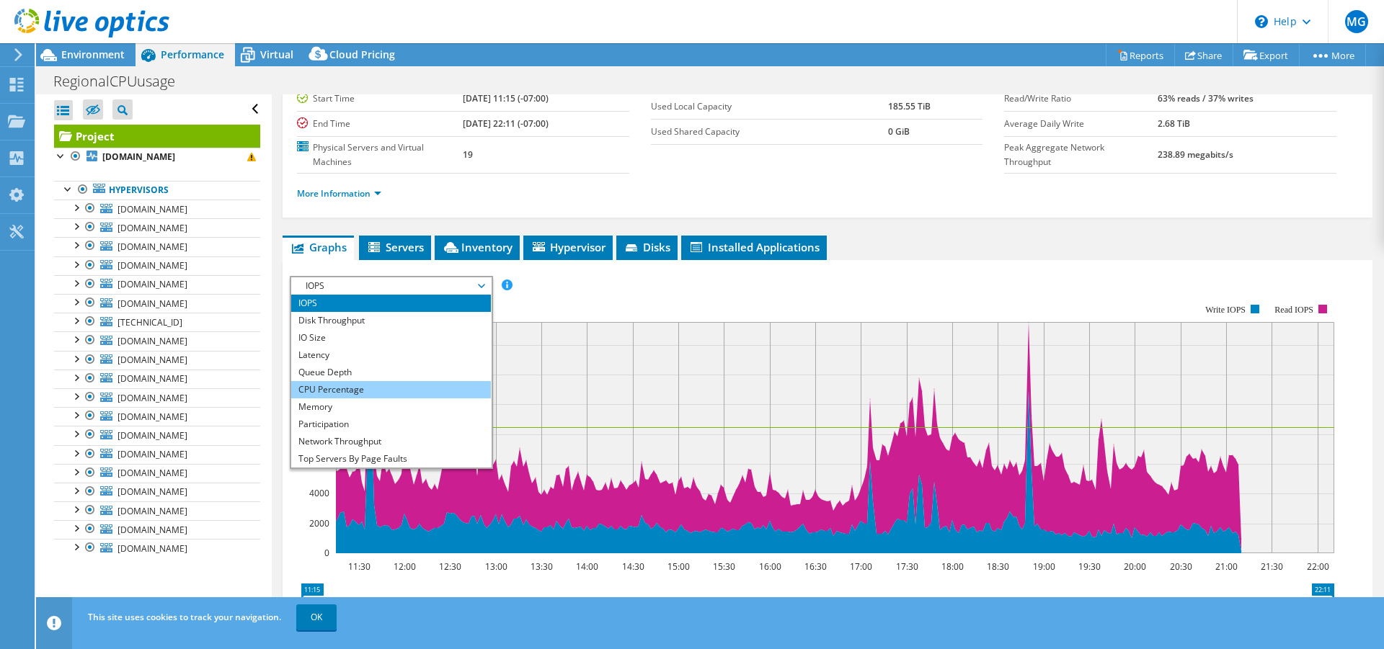
click at [398, 391] on li "CPU Percentage" at bounding box center [391, 389] width 200 height 17
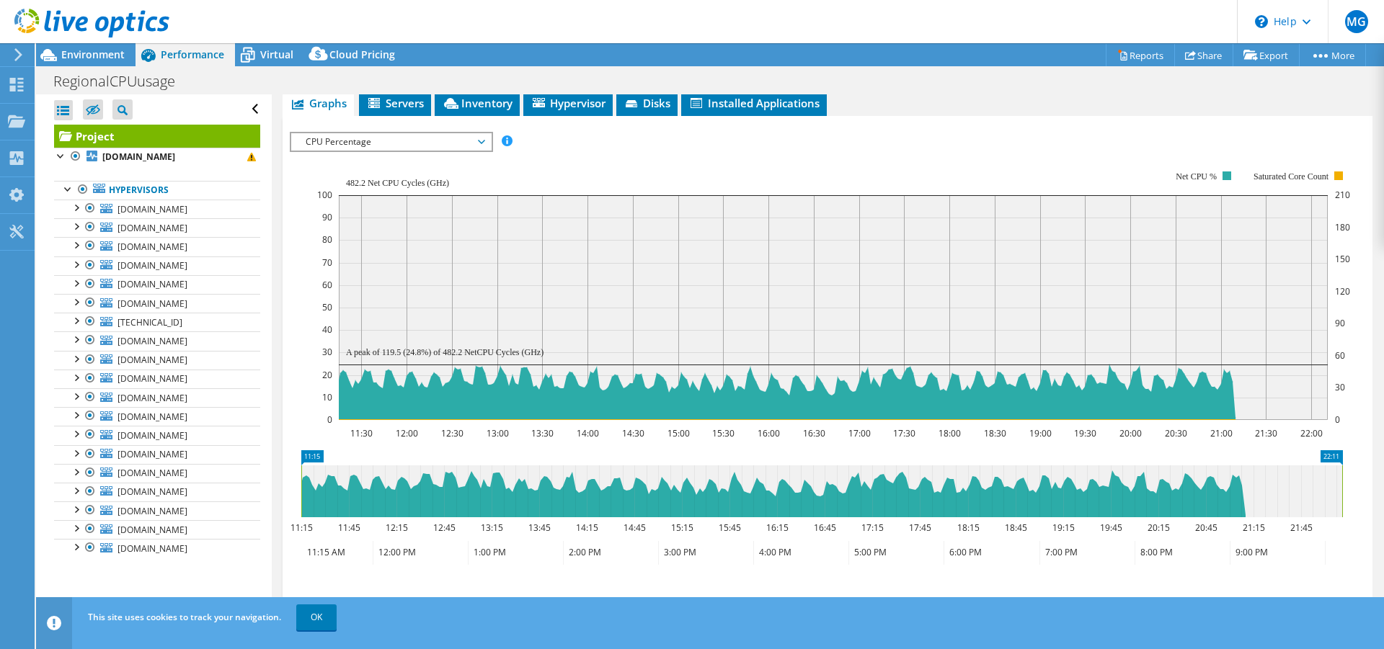
scroll to position [360, 0]
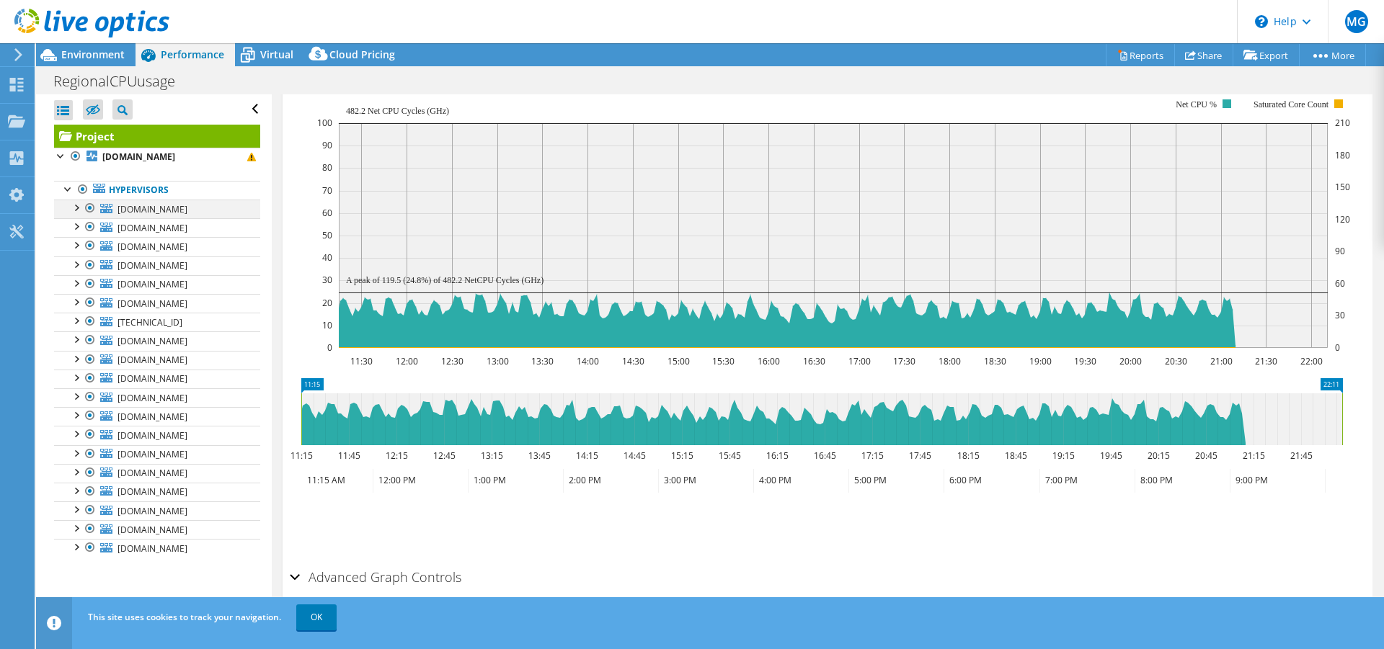
click at [84, 210] on div at bounding box center [90, 208] width 14 height 17
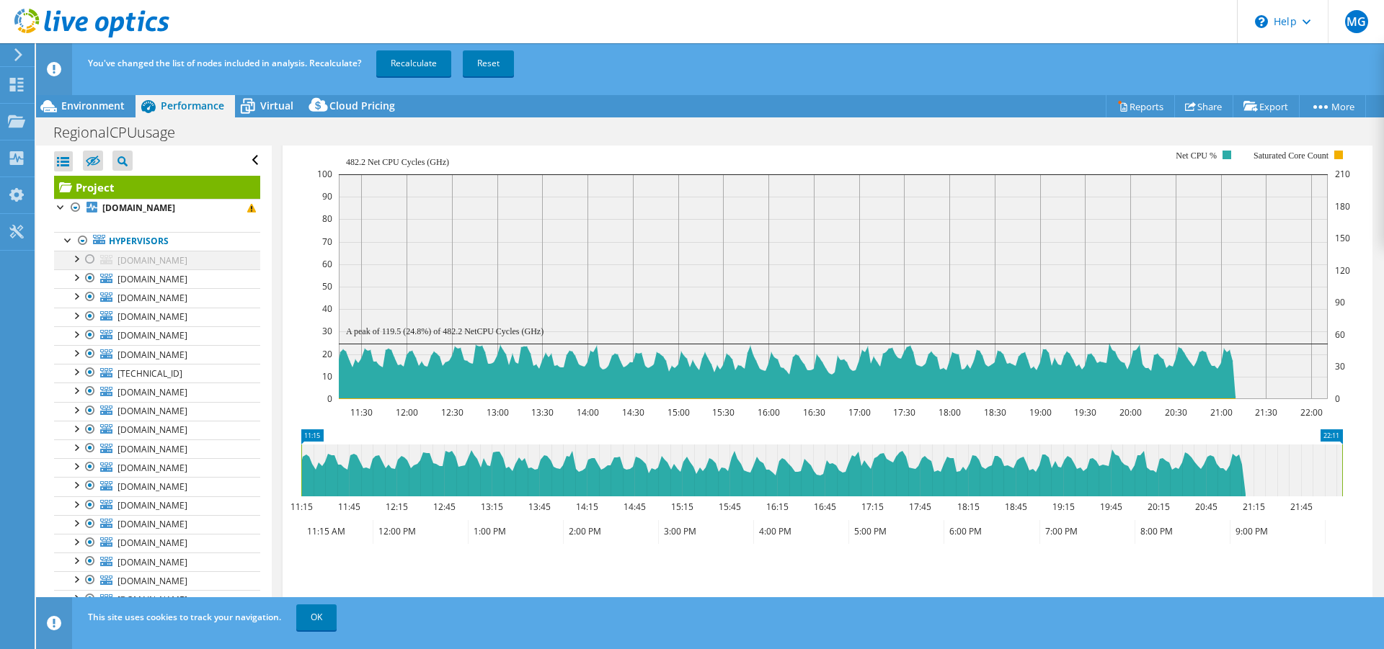
click at [87, 257] on div at bounding box center [90, 259] width 14 height 17
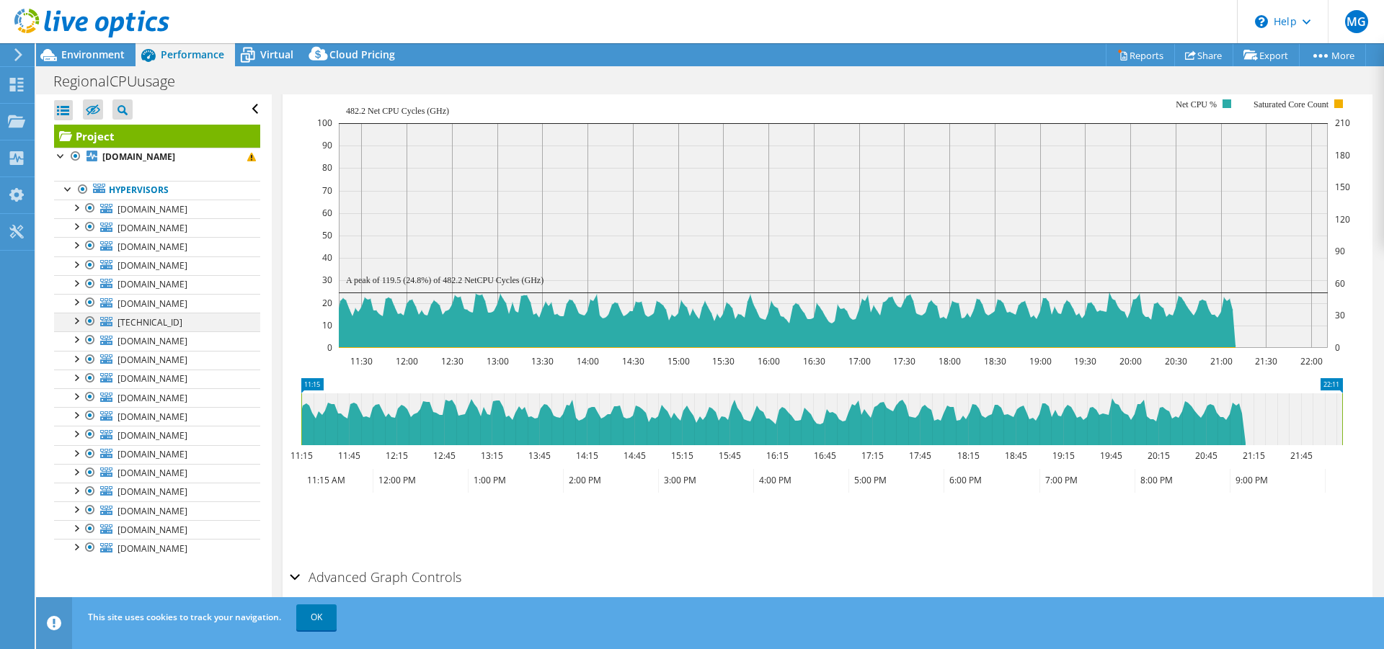
click at [88, 324] on div at bounding box center [90, 321] width 14 height 17
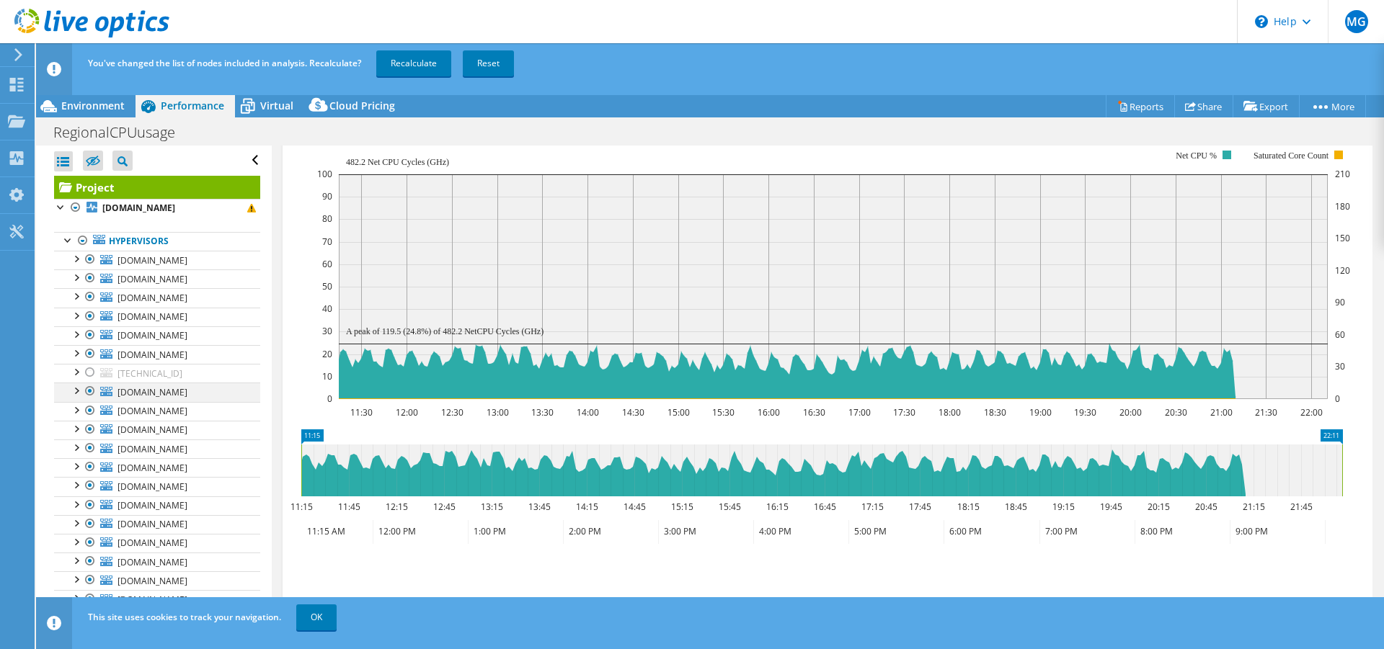
click at [86, 390] on div at bounding box center [90, 391] width 14 height 17
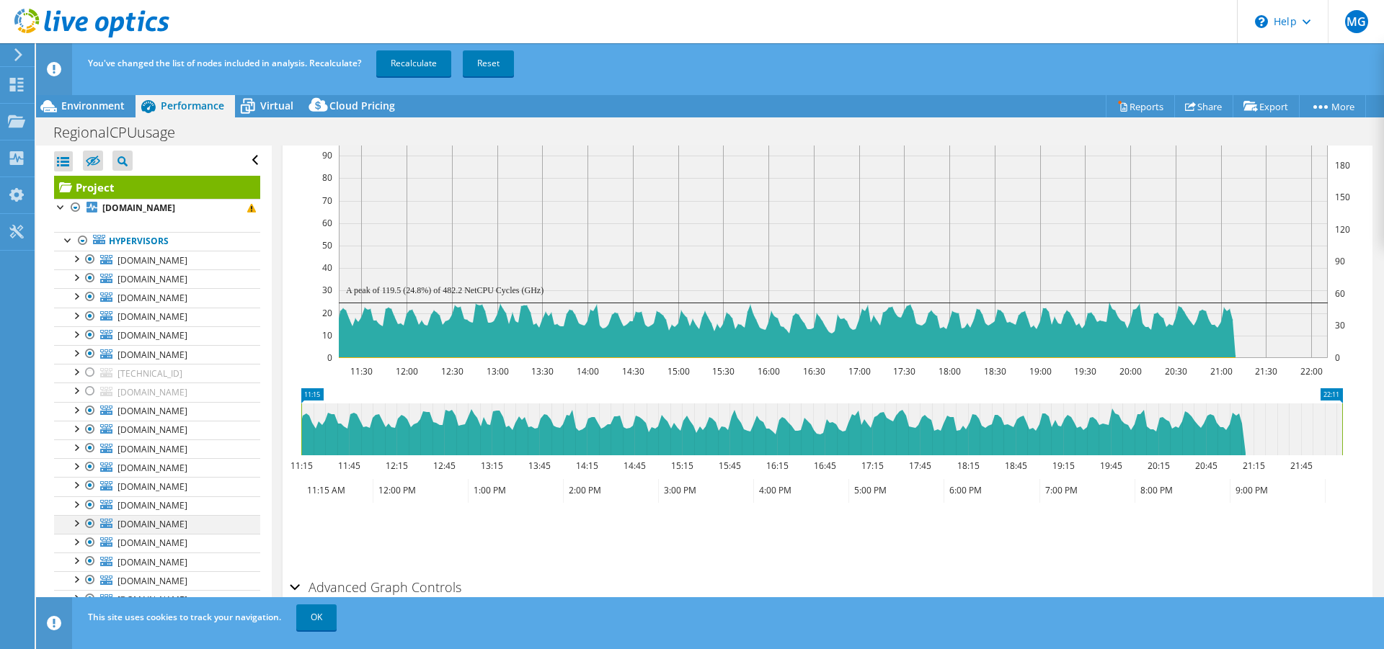
click at [87, 524] on div at bounding box center [90, 523] width 14 height 17
click at [247, 207] on span at bounding box center [251, 208] width 9 height 9
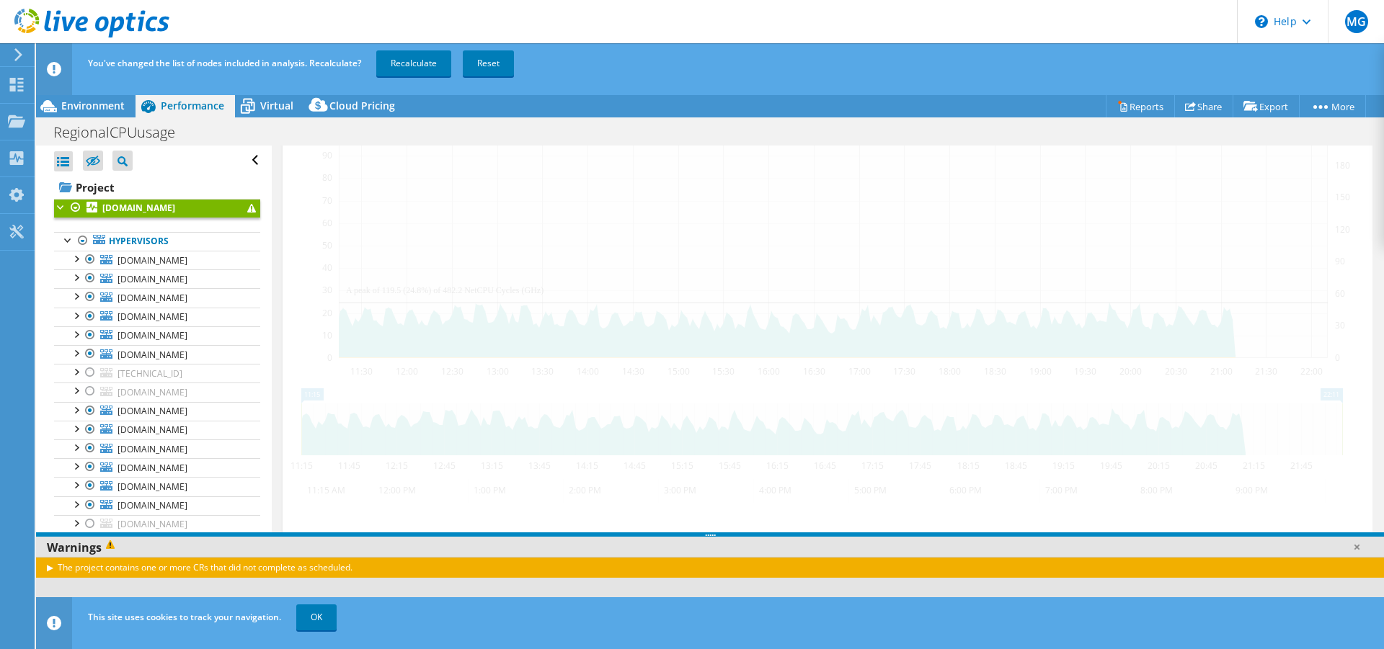
scroll to position [358, 0]
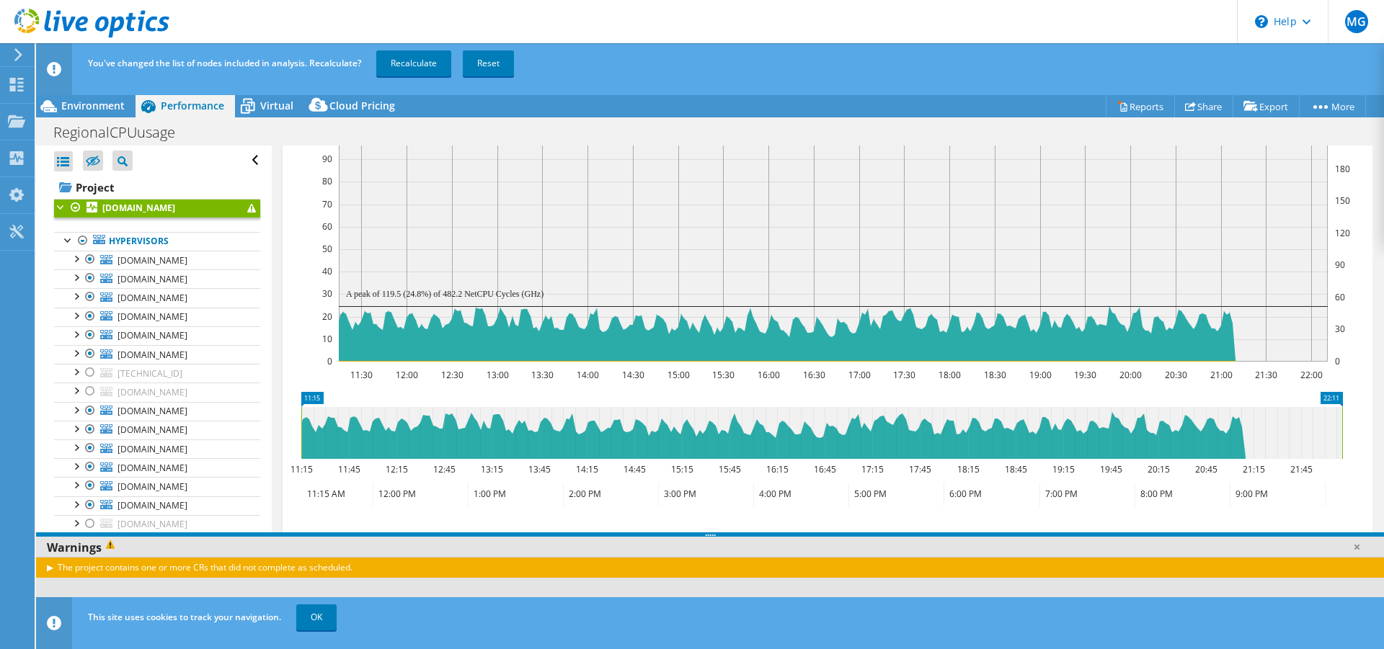
click at [61, 208] on div at bounding box center [61, 206] width 14 height 14
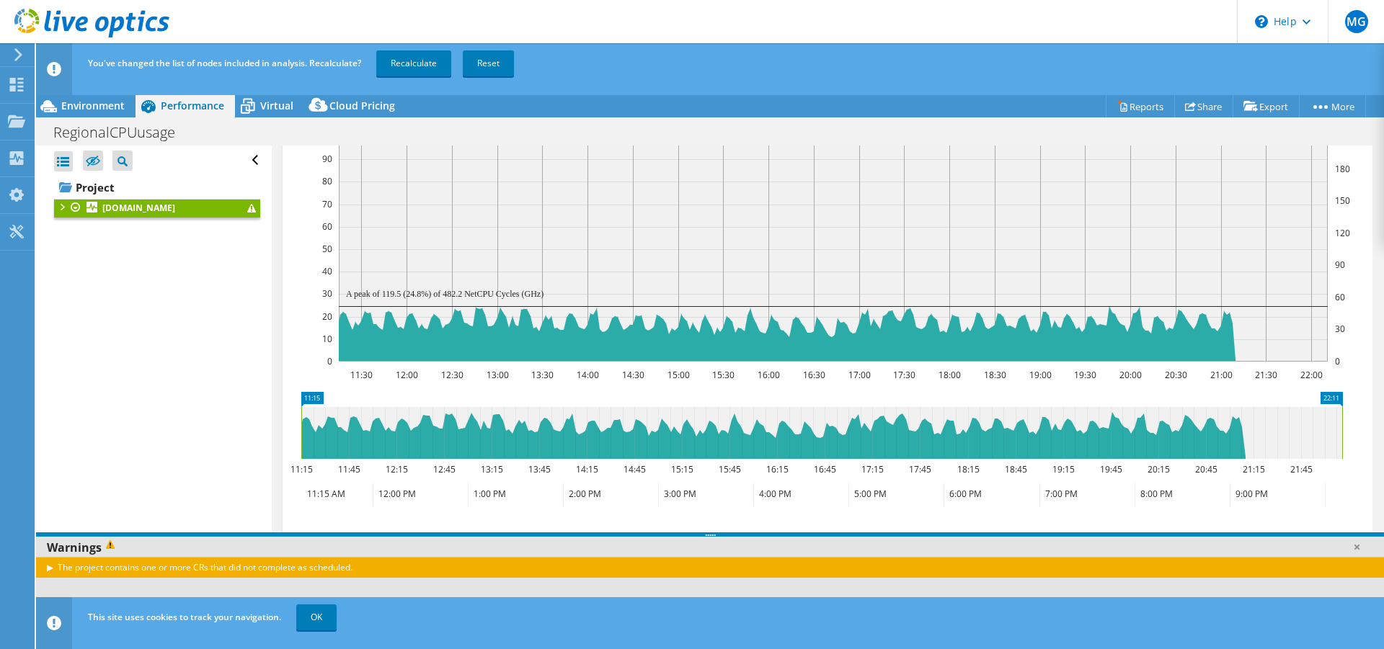
click at [62, 207] on div at bounding box center [61, 206] width 14 height 14
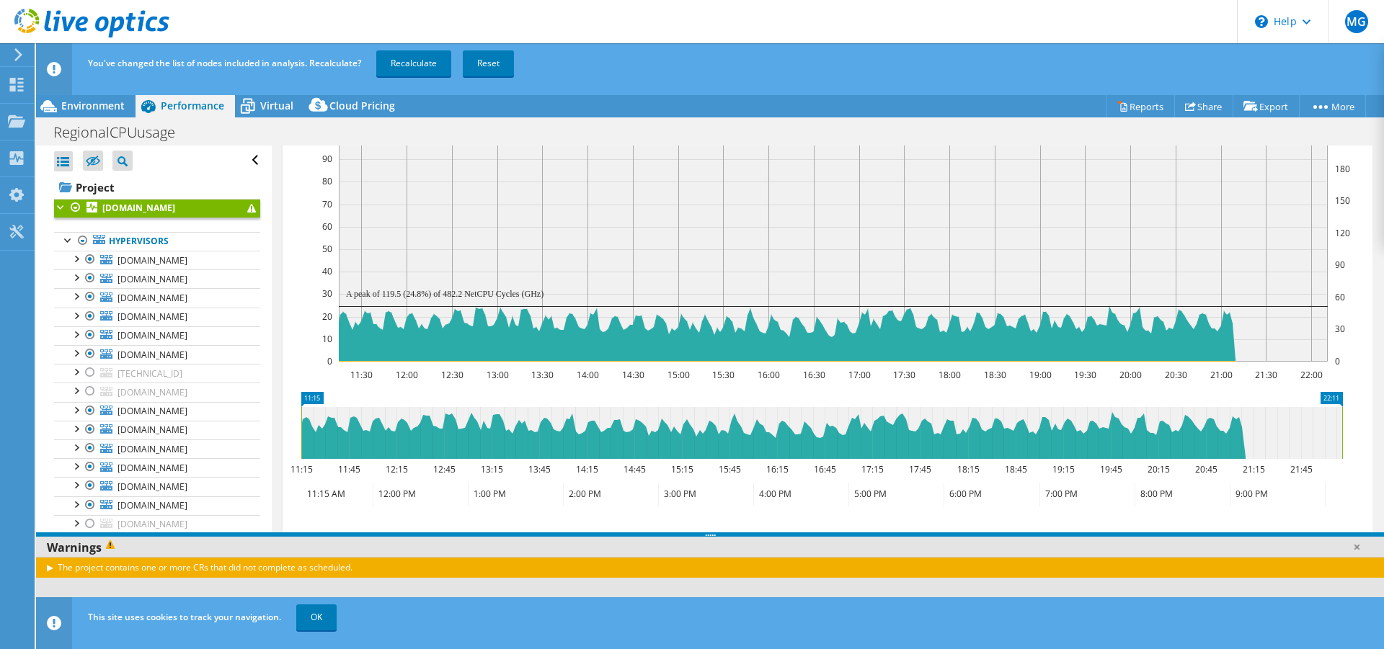
click at [77, 206] on div at bounding box center [75, 207] width 14 height 17
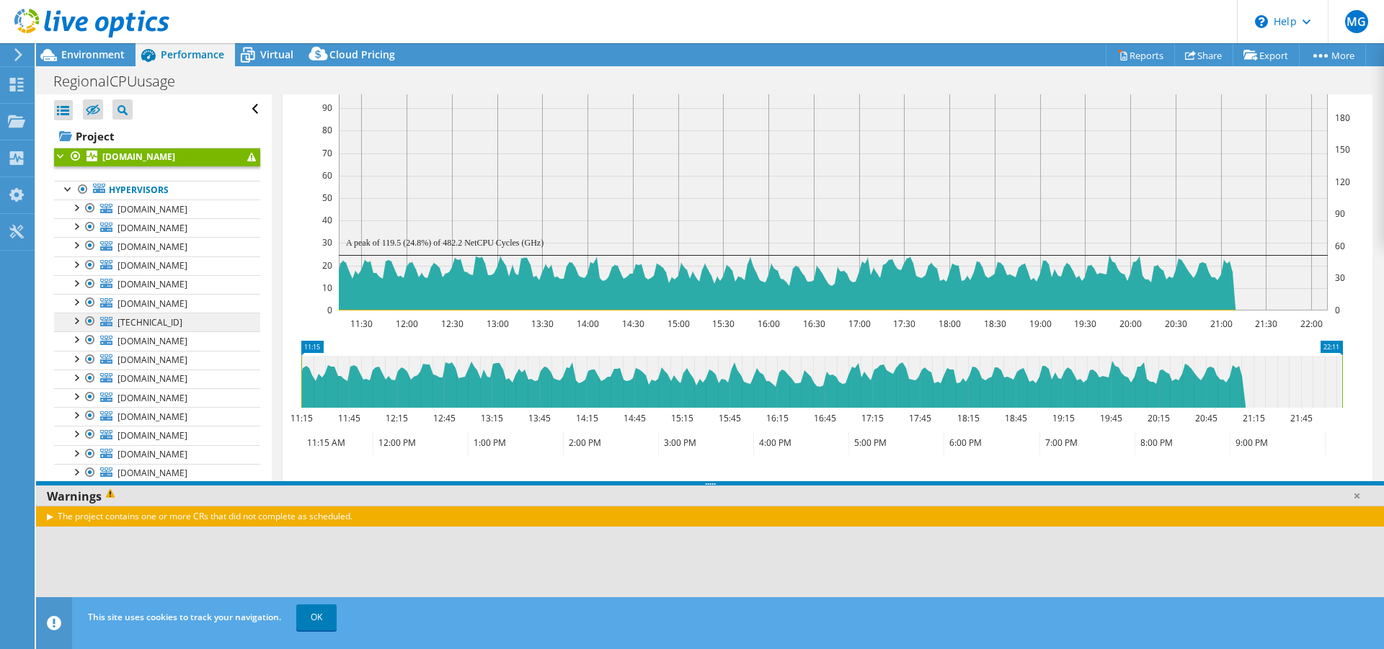
drag, startPoint x: 94, startPoint y: 322, endPoint x: 97, endPoint y: 314, distance: 8.7
click at [96, 316] on div at bounding box center [90, 321] width 14 height 17
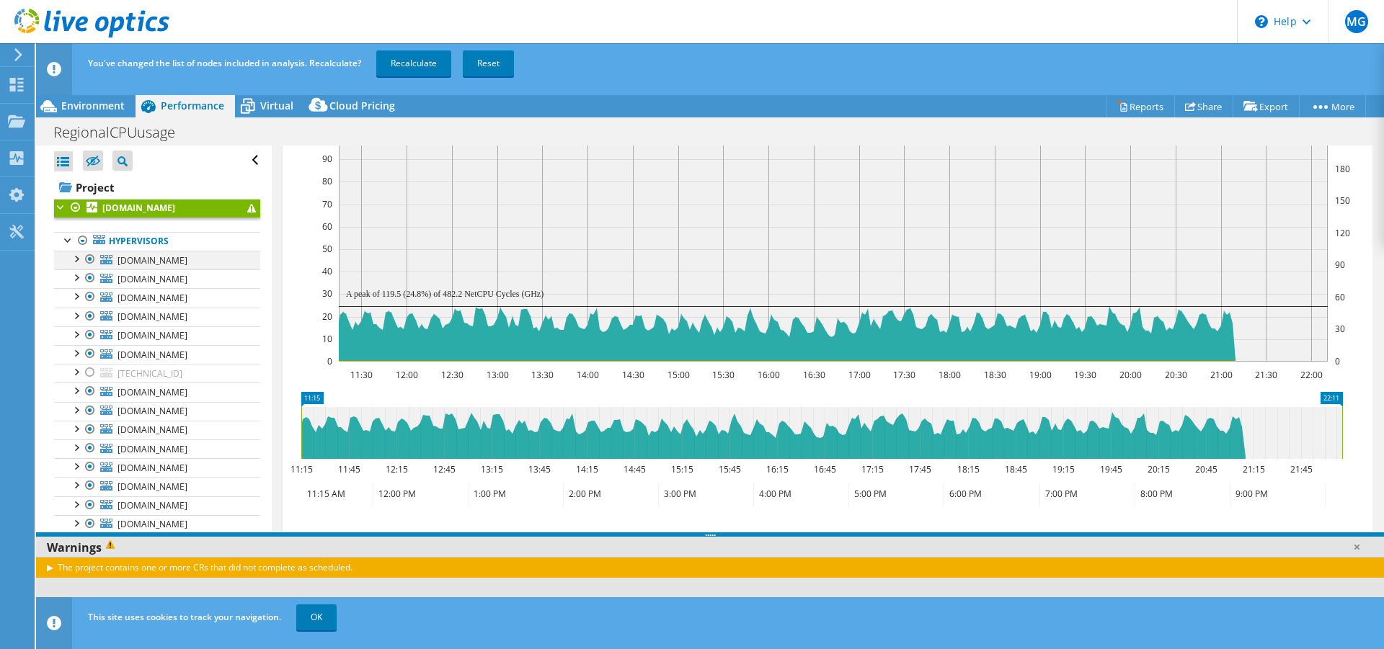
click at [87, 260] on div at bounding box center [90, 259] width 14 height 17
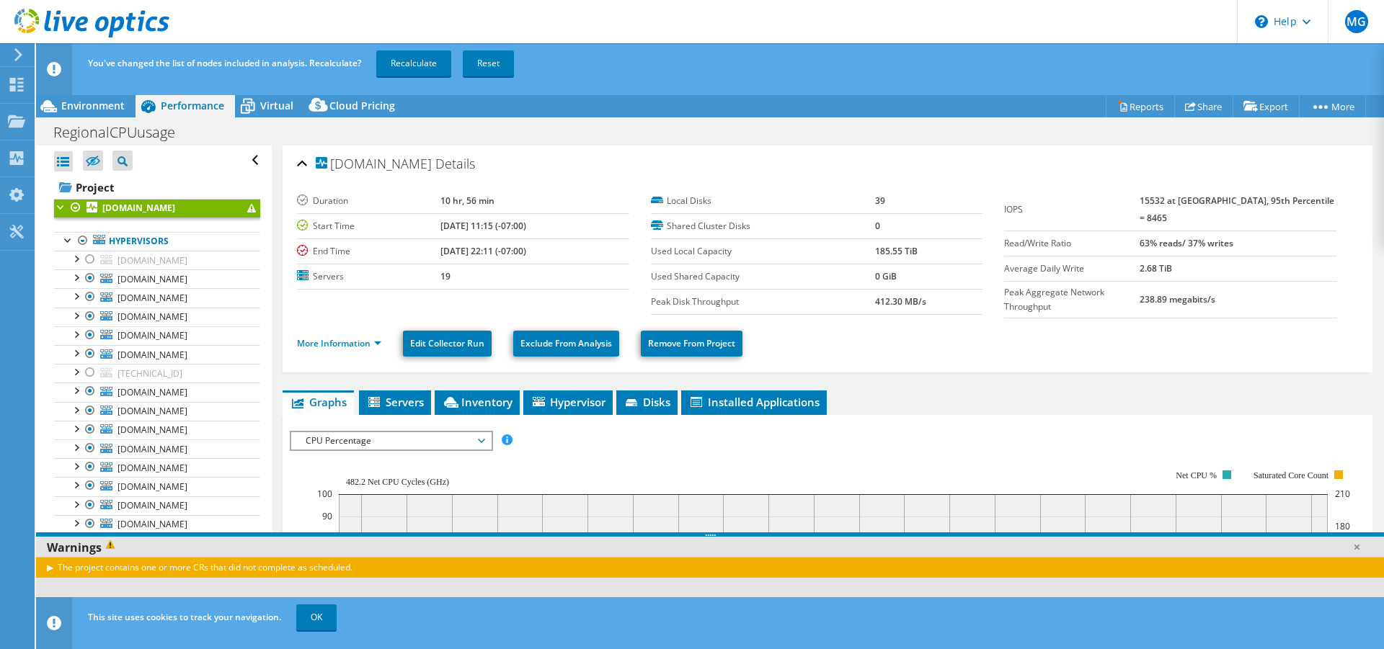
scroll to position [288, 0]
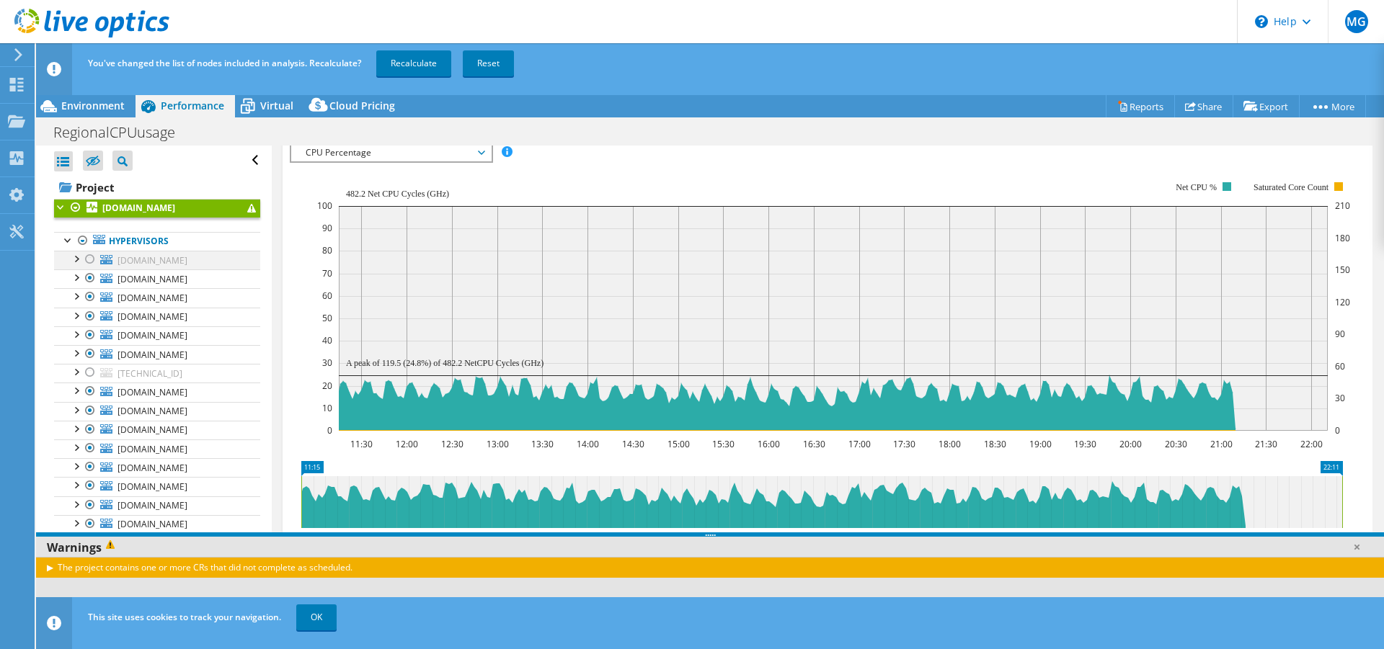
click at [92, 261] on div at bounding box center [90, 259] width 14 height 17
drag, startPoint x: 87, startPoint y: 372, endPoint x: 71, endPoint y: 381, distance: 18.1
click at [89, 372] on div at bounding box center [90, 372] width 14 height 17
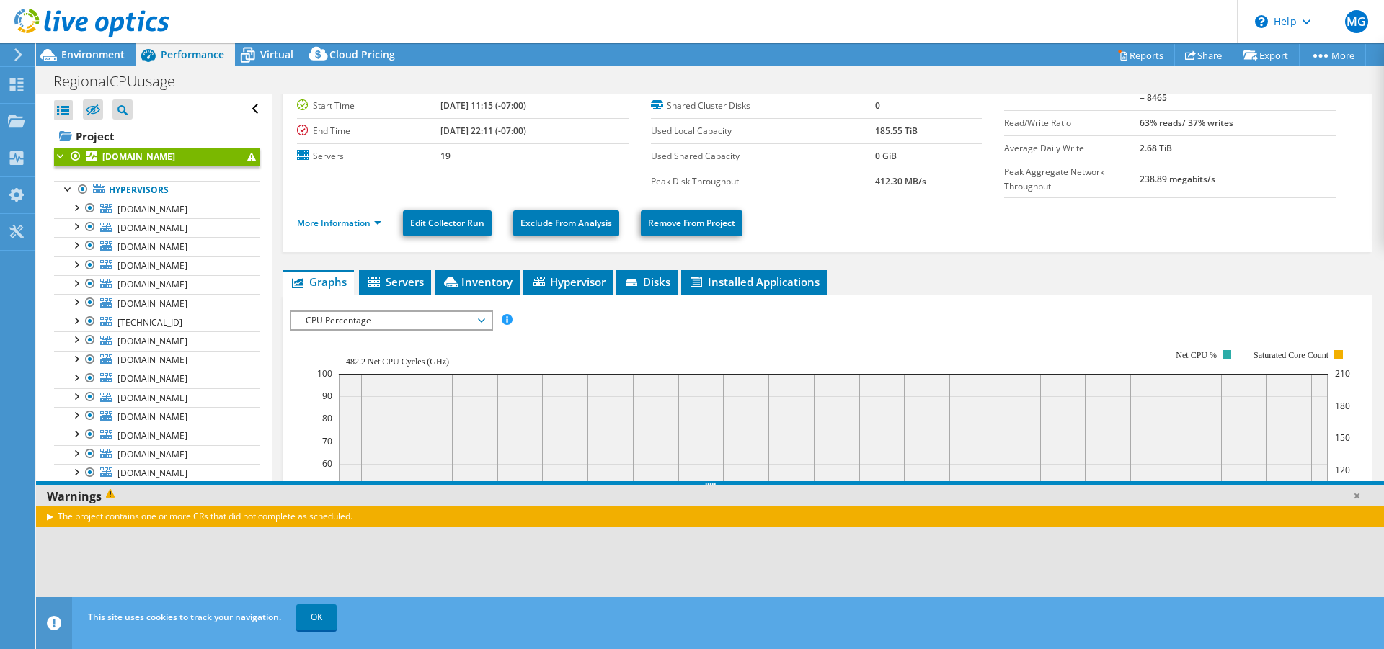
scroll to position [0, 0]
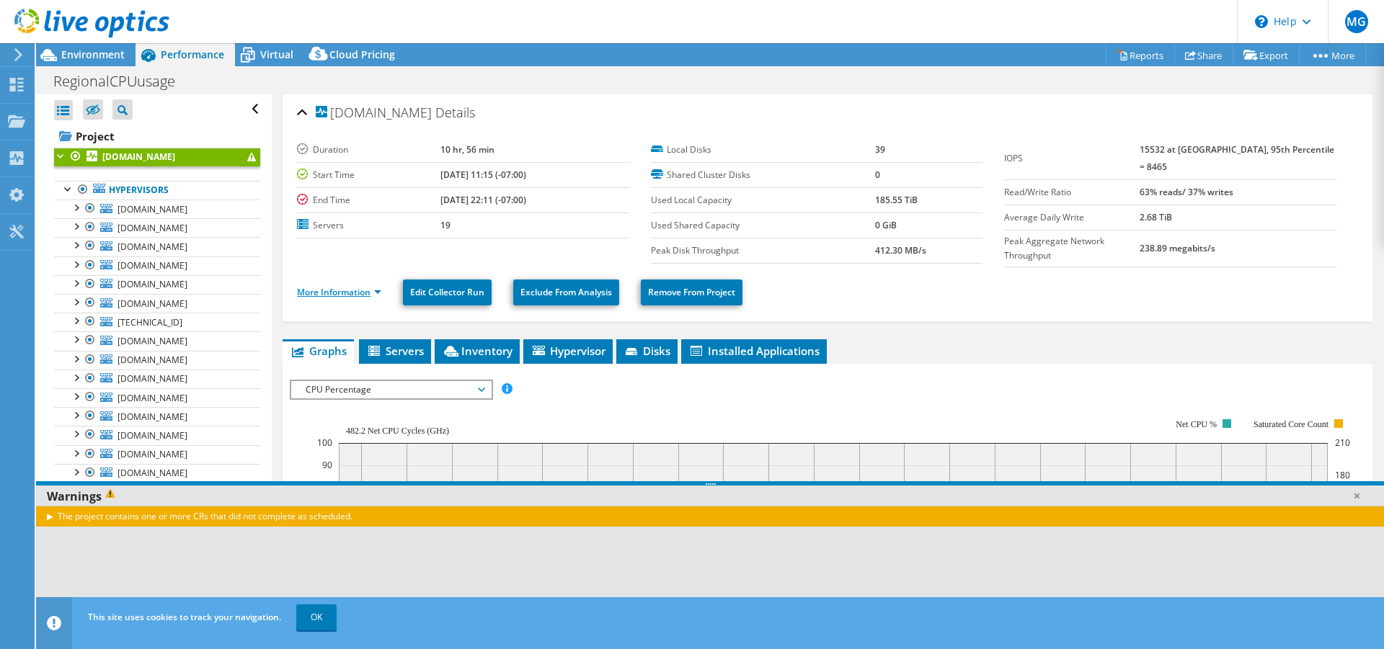
click at [353, 292] on link "More Information" at bounding box center [339, 292] width 84 height 12
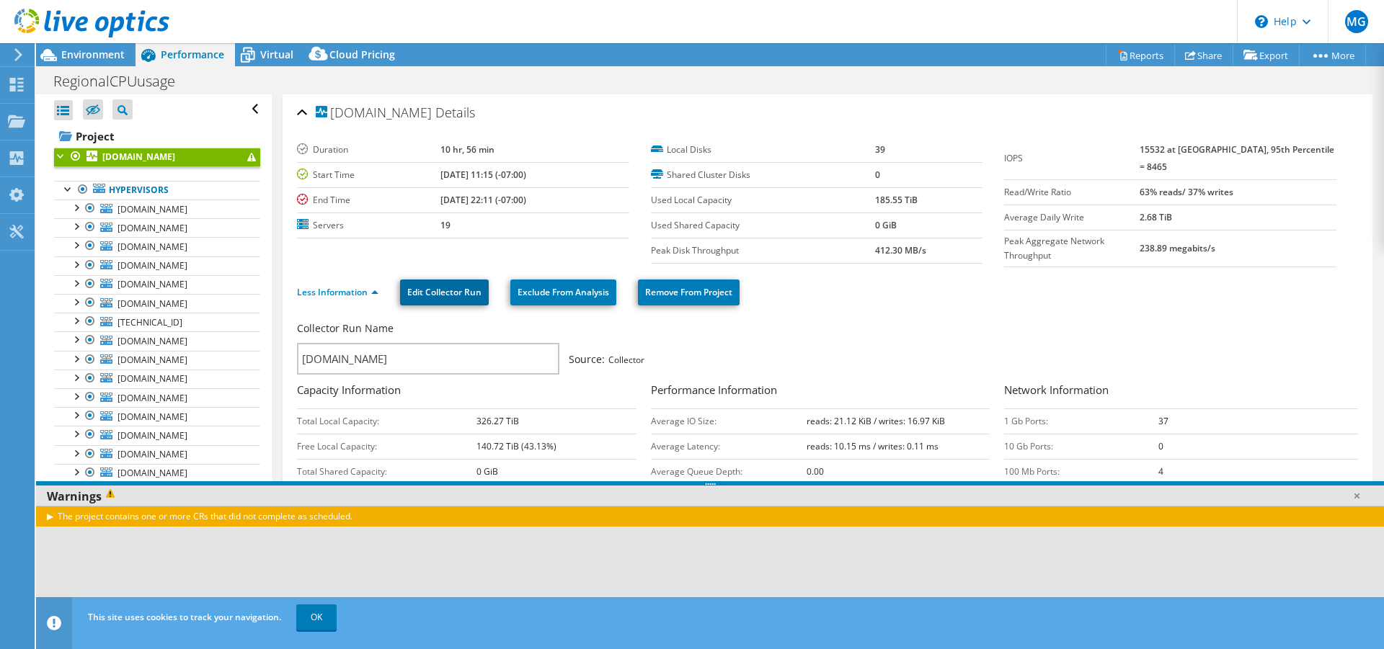
click at [446, 281] on link "Edit Collector Run" at bounding box center [444, 293] width 89 height 26
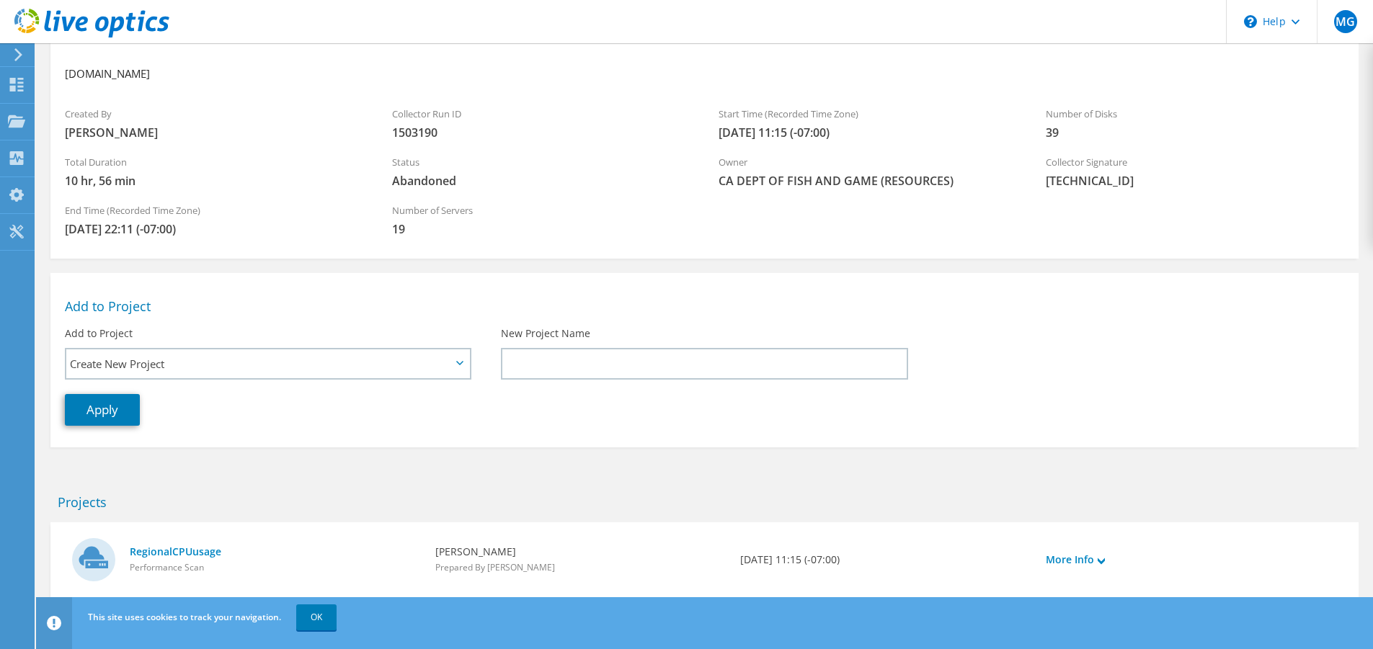
scroll to position [107, 0]
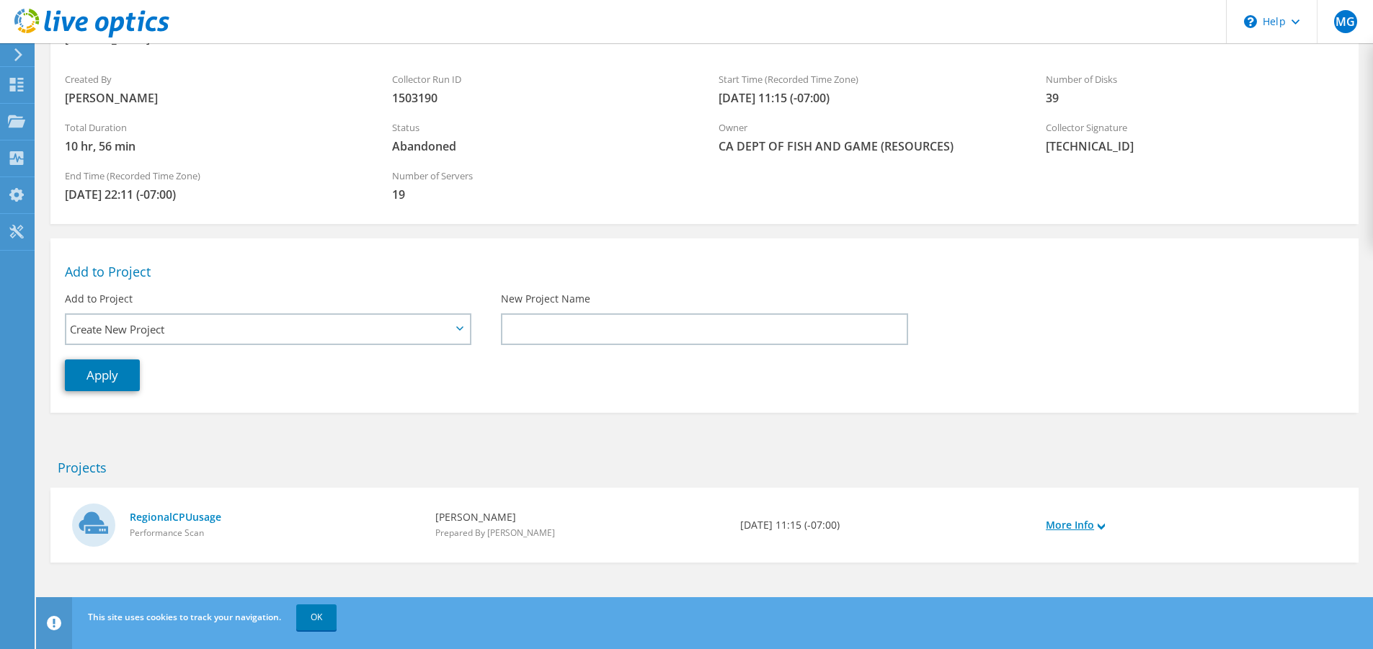
click at [1093, 524] on link "More Info" at bounding box center [1075, 526] width 59 height 16
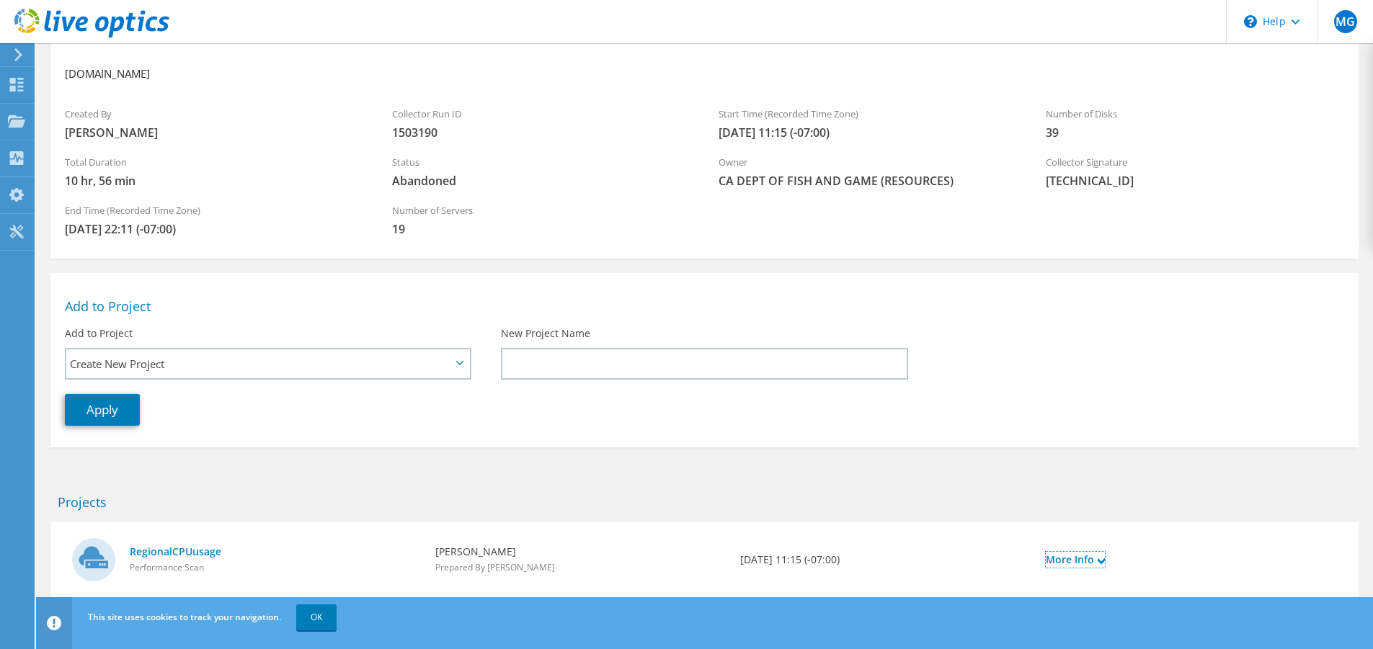
scroll to position [235, 0]
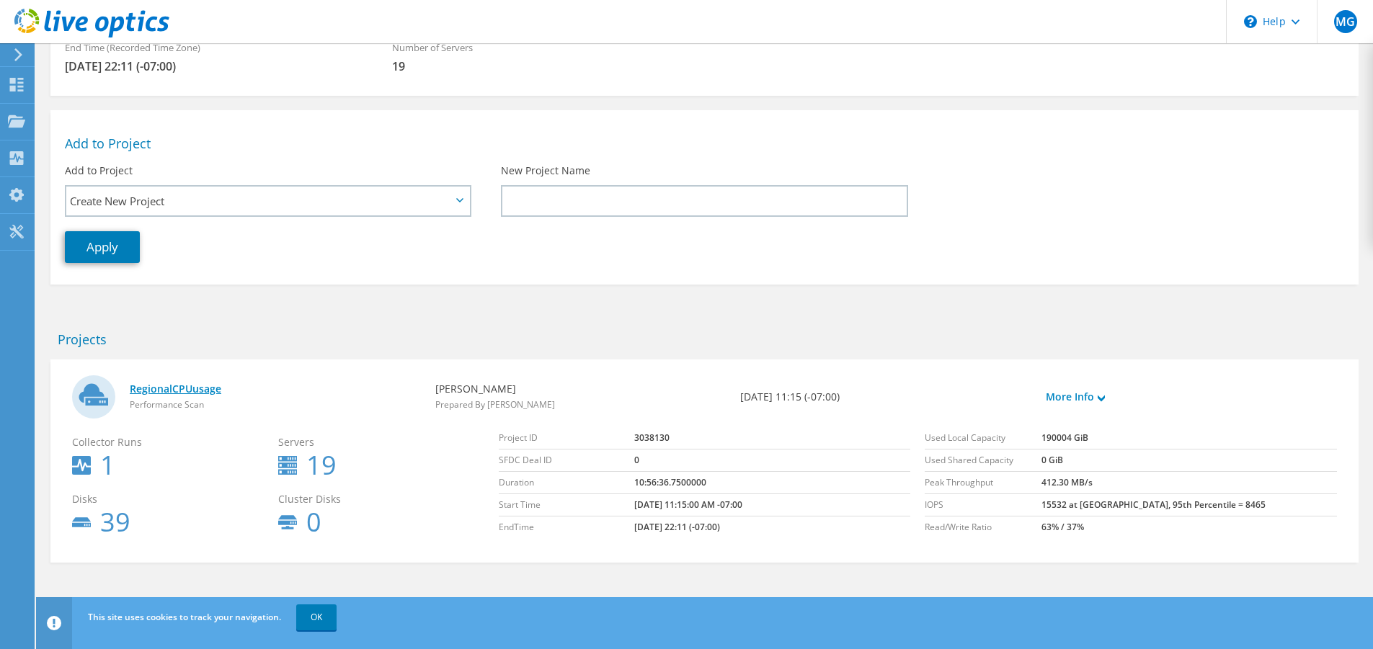
click at [175, 386] on link "RegionalCPUusage" at bounding box center [275, 389] width 291 height 16
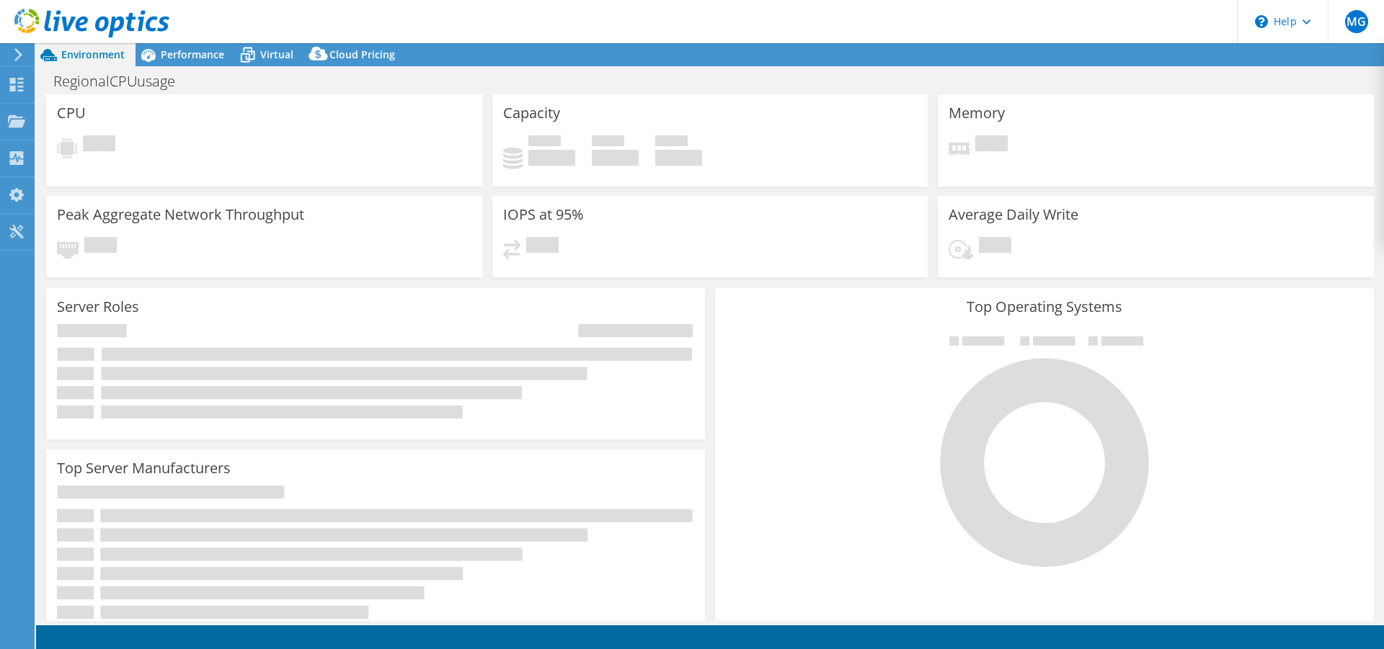
select select "USD"
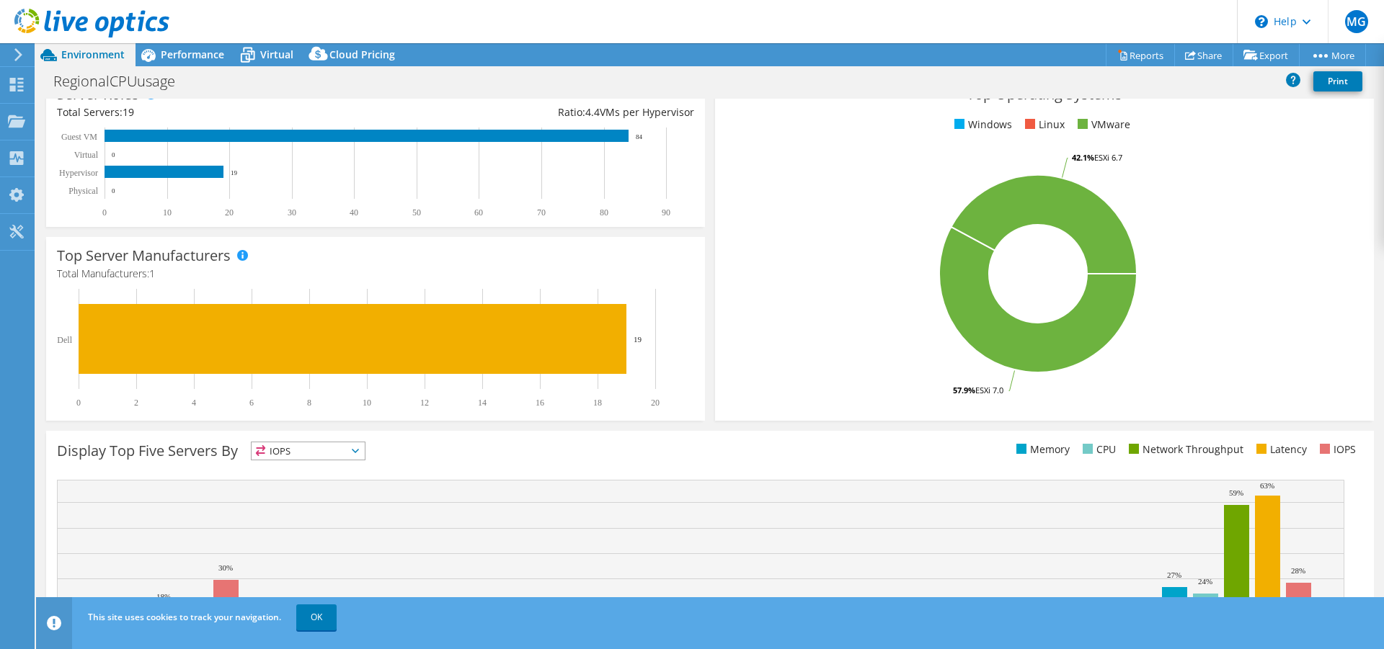
scroll to position [313, 0]
